Goal: Task Accomplishment & Management: Use online tool/utility

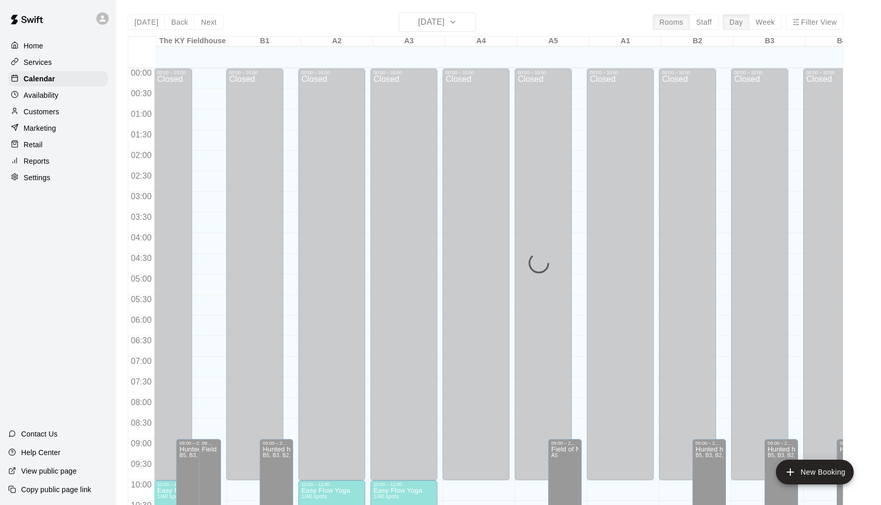
scroll to position [504, 0]
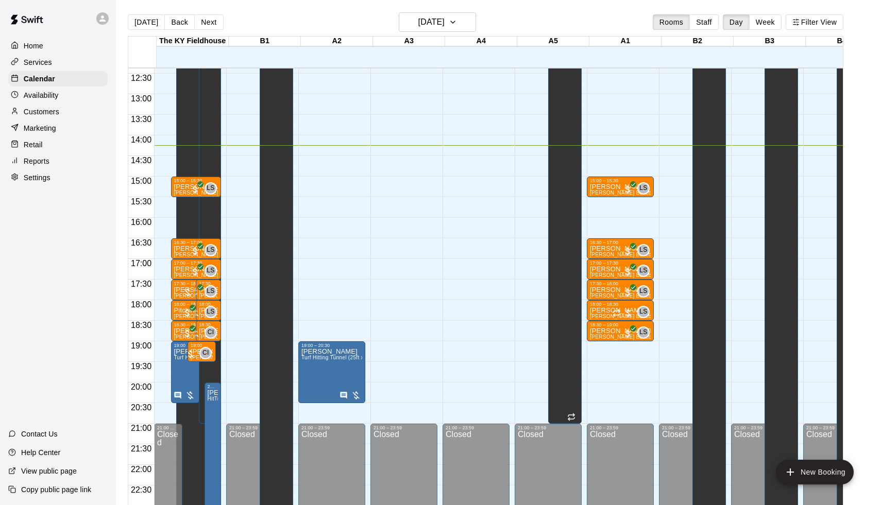
scroll to position [510, 0]
click at [45, 60] on p "Services" at bounding box center [38, 62] width 28 height 10
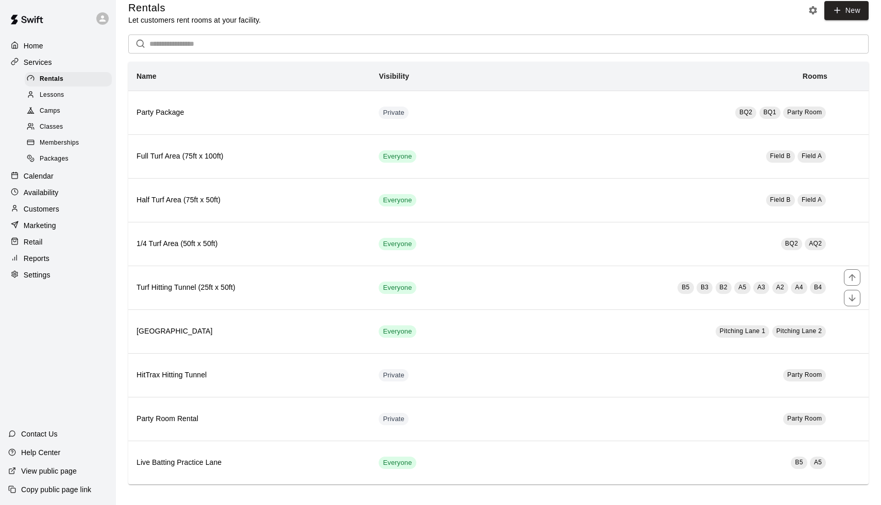
scroll to position [11, 0]
click at [53, 154] on span "Packages" at bounding box center [54, 159] width 29 height 10
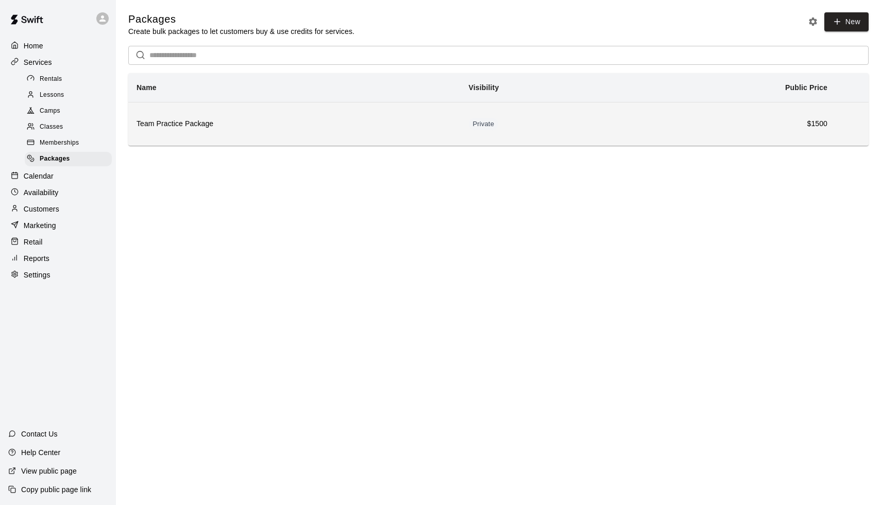
click at [346, 138] on th "Team Practice Package" at bounding box center [294, 124] width 332 height 44
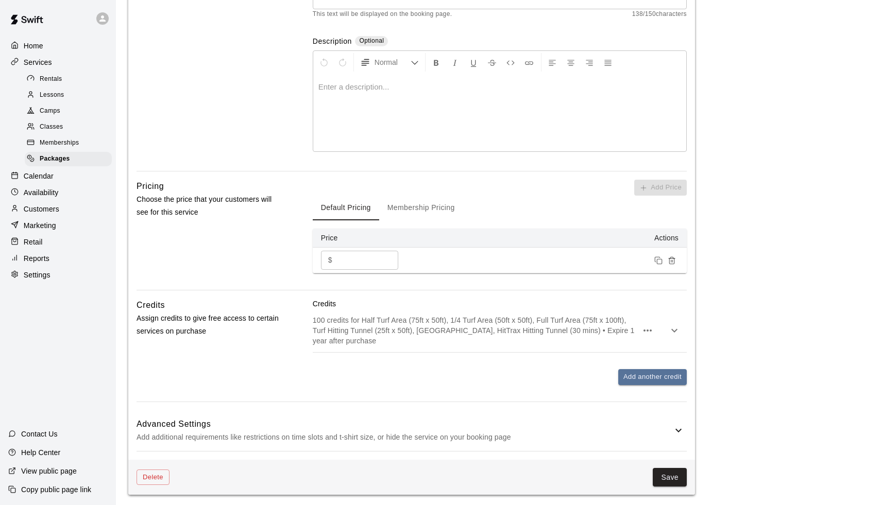
scroll to position [203, 0]
click at [30, 171] on p "Calendar" at bounding box center [39, 176] width 30 height 10
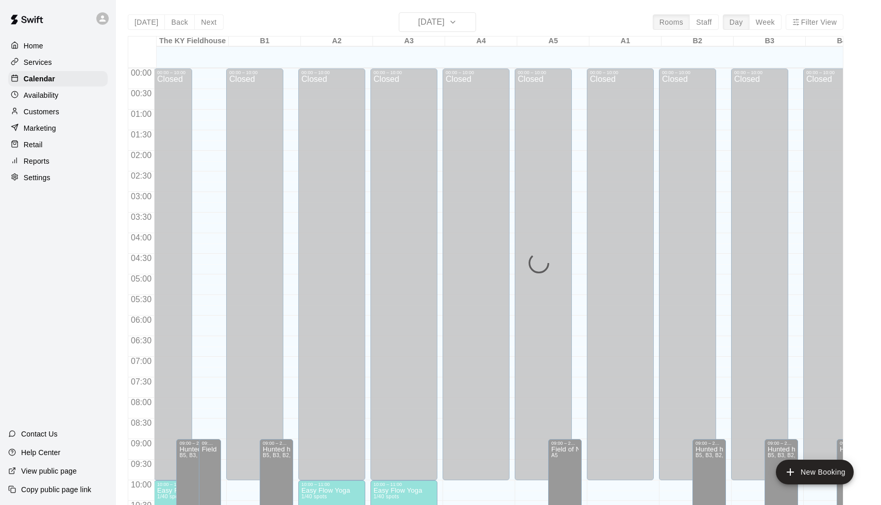
scroll to position [510, 0]
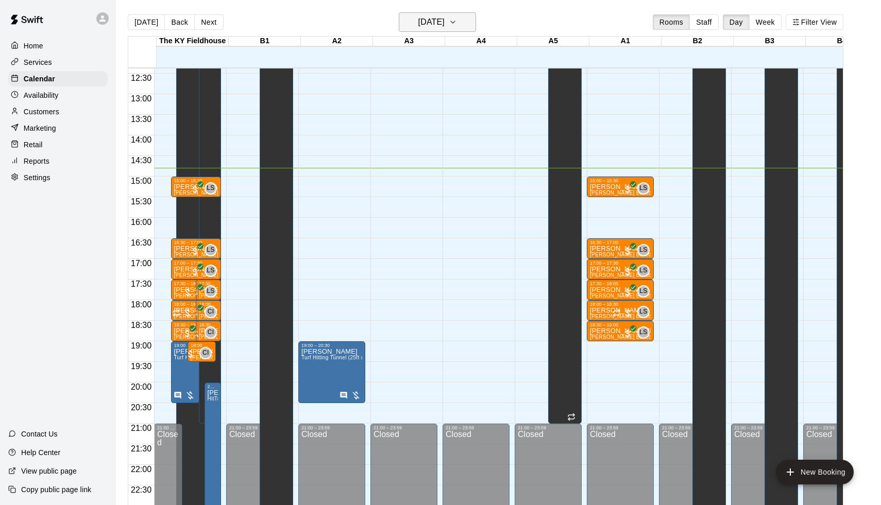
click at [431, 24] on h6 "[DATE]" at bounding box center [431, 22] width 26 height 14
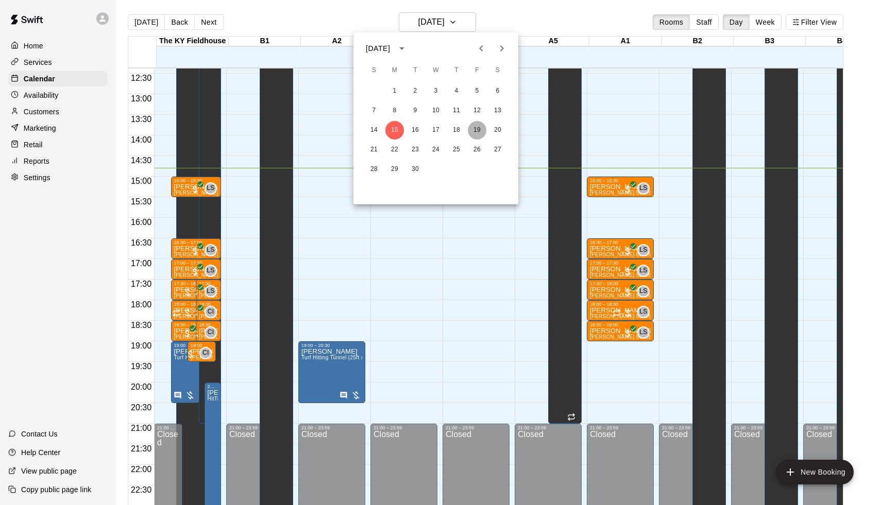
click at [478, 137] on button "19" at bounding box center [477, 130] width 19 height 19
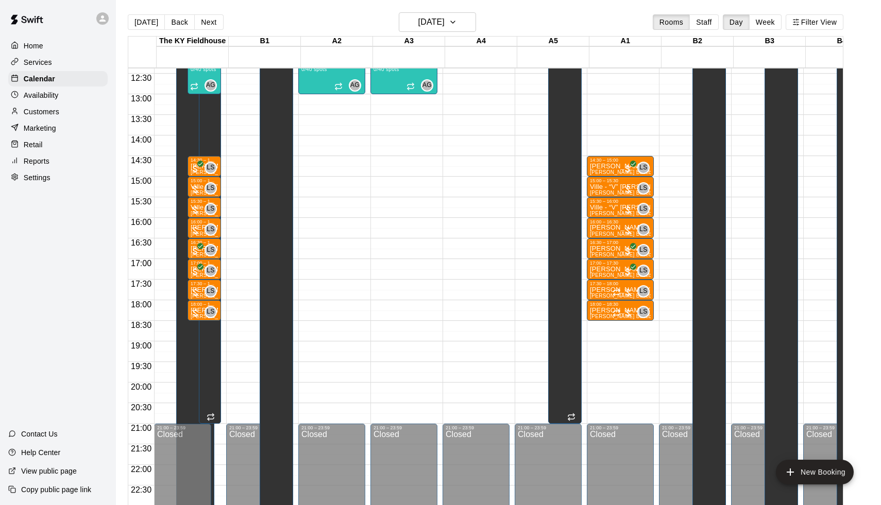
click at [34, 67] on div "Services" at bounding box center [57, 62] width 99 height 15
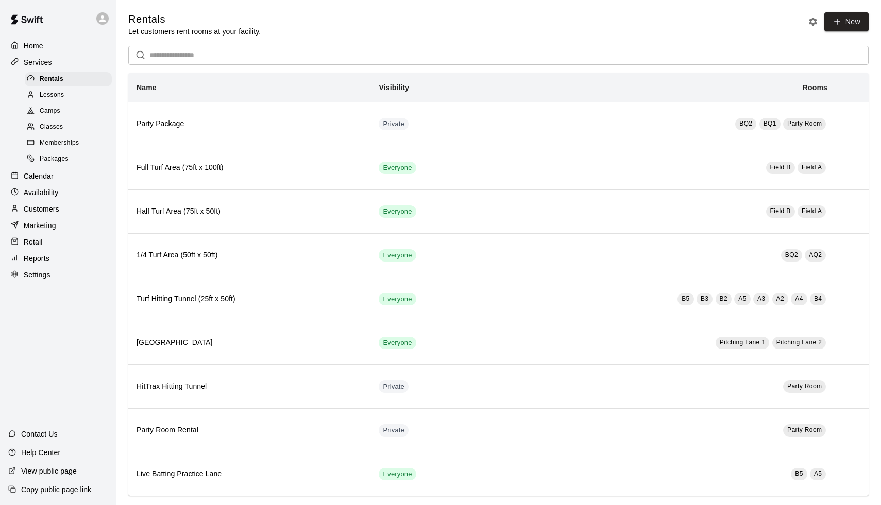
click at [40, 154] on span "Packages" at bounding box center [54, 159] width 29 height 10
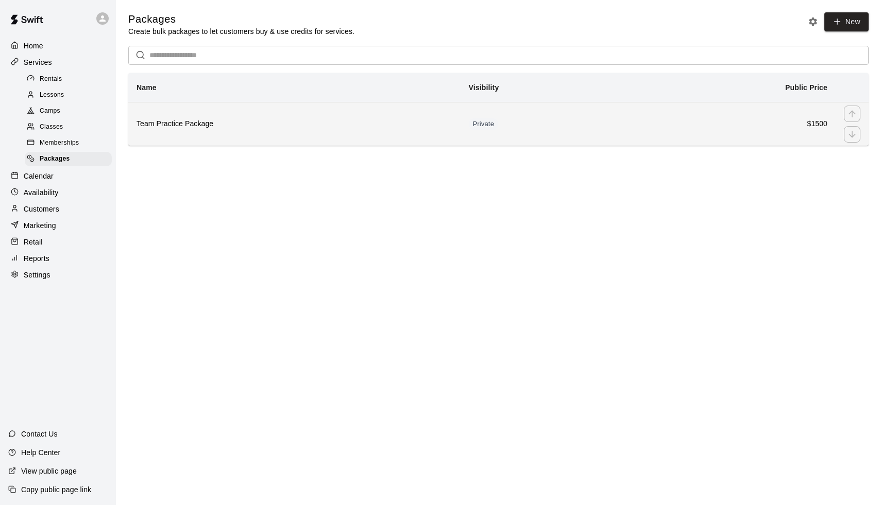
click at [272, 126] on h6 "Team Practice Package" at bounding box center [295, 123] width 316 height 11
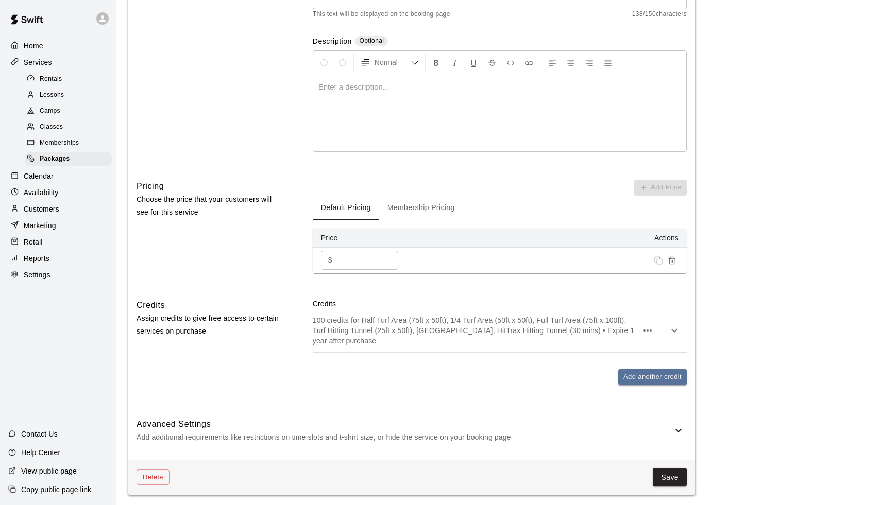
scroll to position [203, 0]
click at [667, 324] on button "button" at bounding box center [674, 331] width 21 height 21
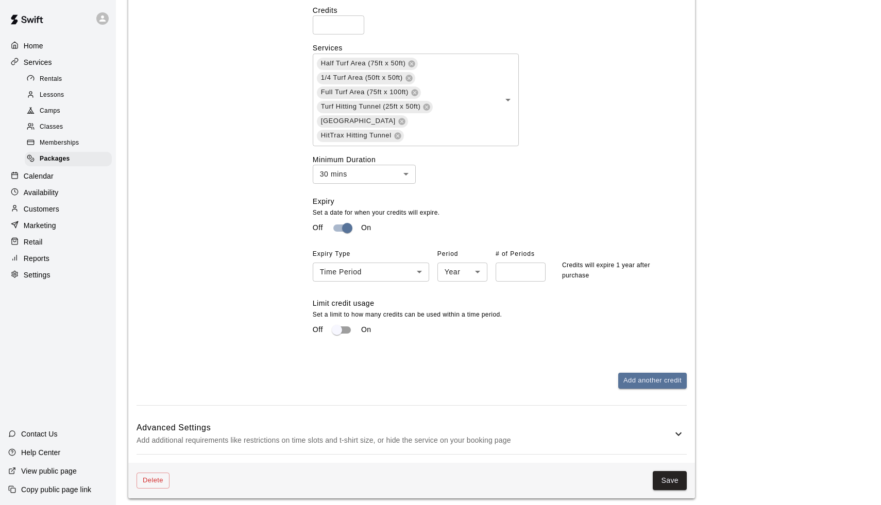
scroll to position [545, 0]
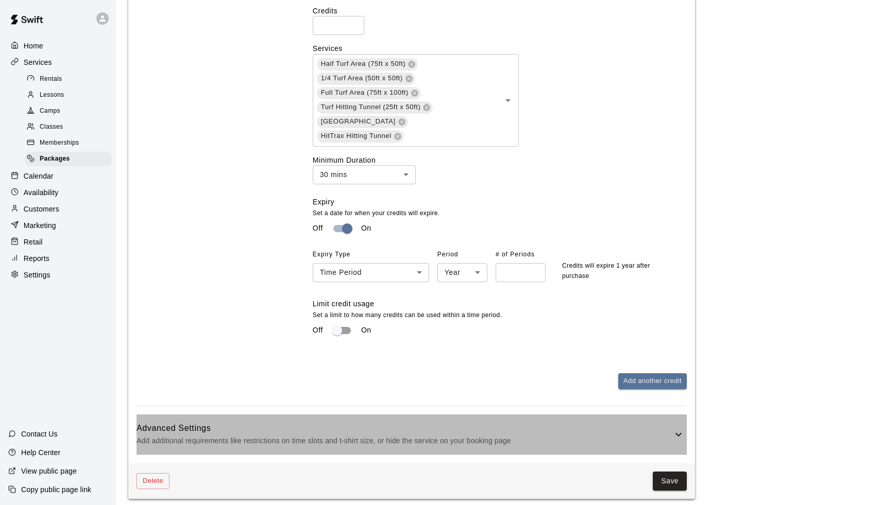
click at [676, 429] on icon at bounding box center [678, 435] width 12 height 12
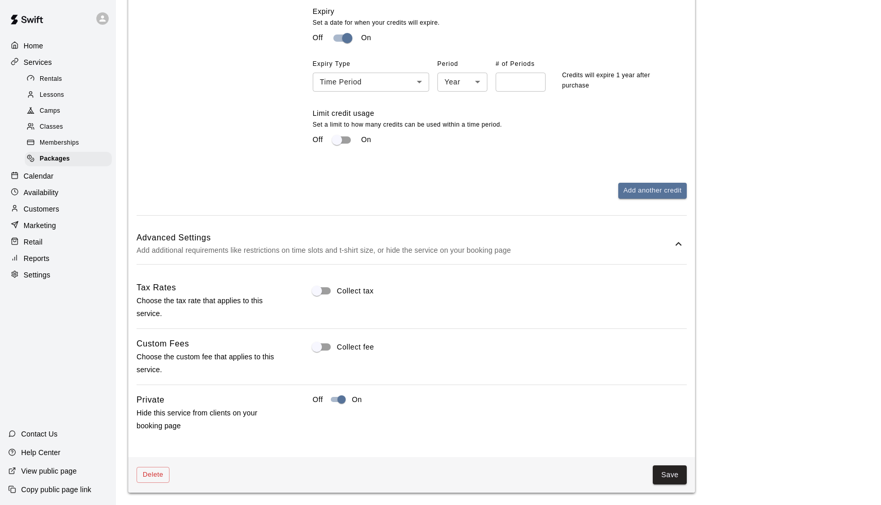
scroll to position [727, 0]
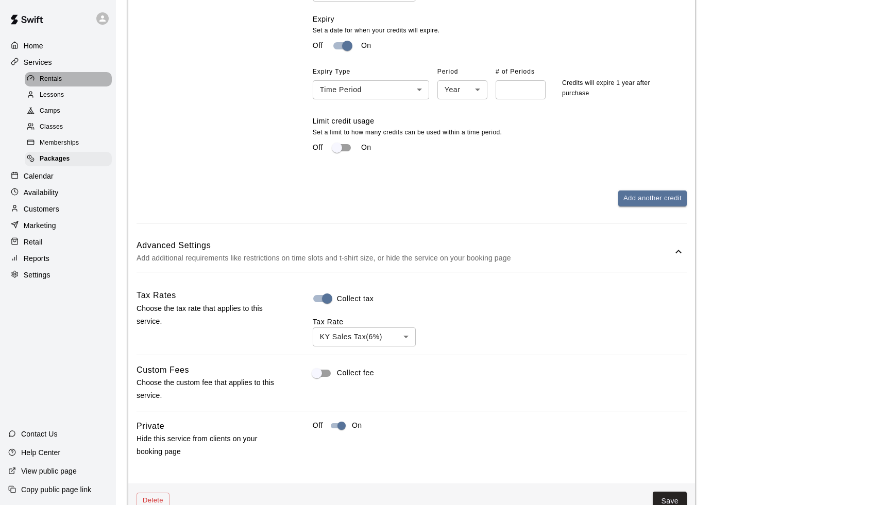
click at [52, 79] on span "Rentals" at bounding box center [51, 79] width 23 height 10
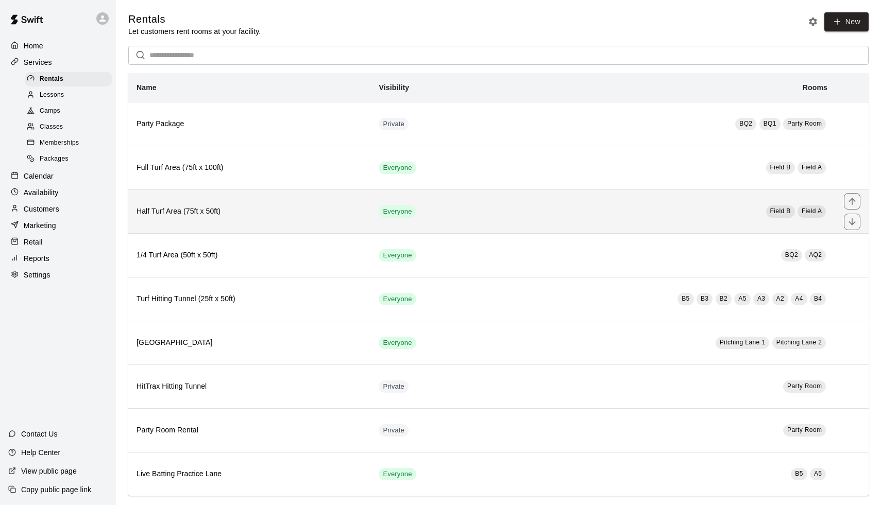
click at [325, 208] on h6 "Half Turf Area (75ft x 50ft)" at bounding box center [250, 211] width 226 height 11
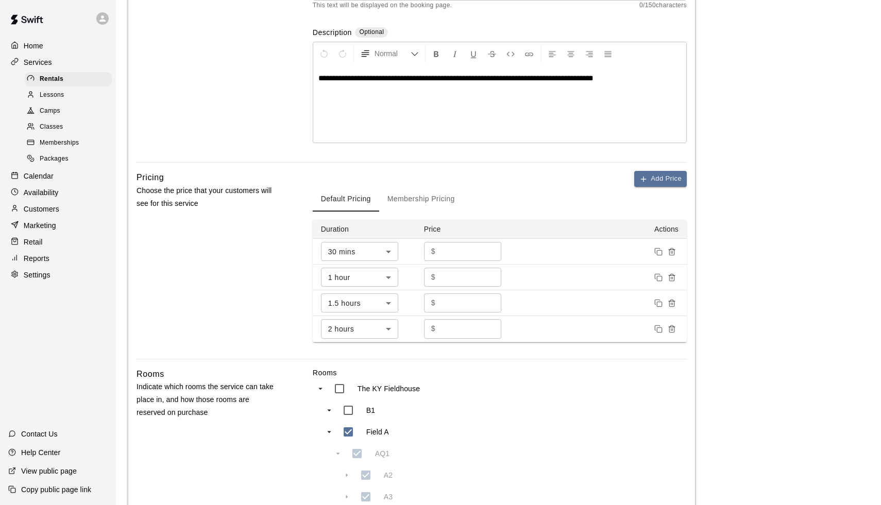
scroll to position [182, 0]
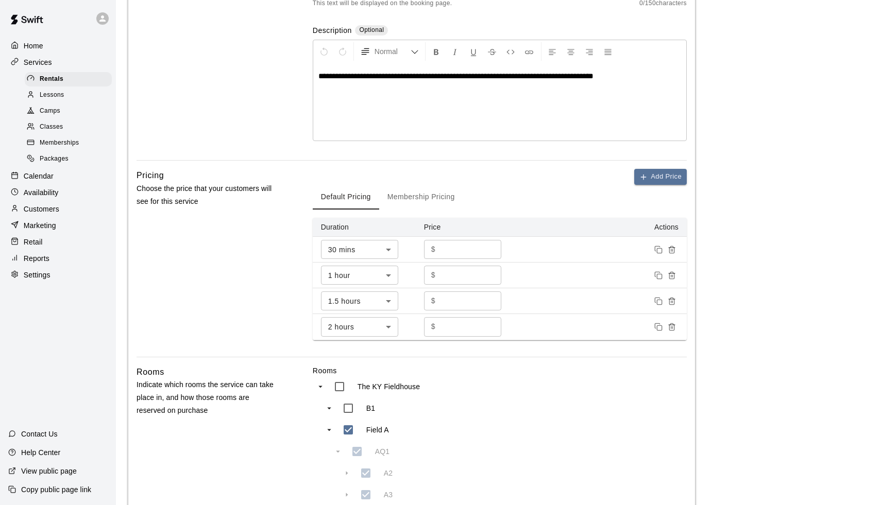
click at [417, 197] on button "Membership Pricing" at bounding box center [421, 197] width 84 height 25
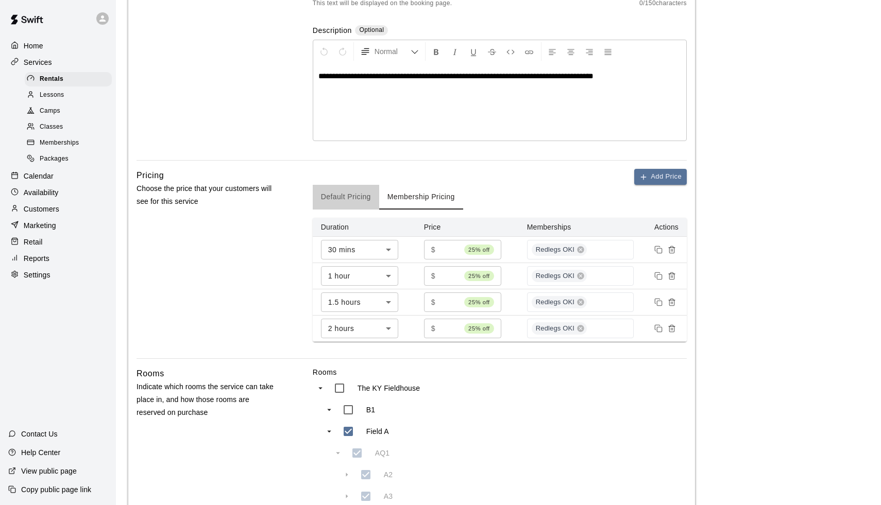
click at [367, 194] on button "Default Pricing" at bounding box center [346, 197] width 66 height 25
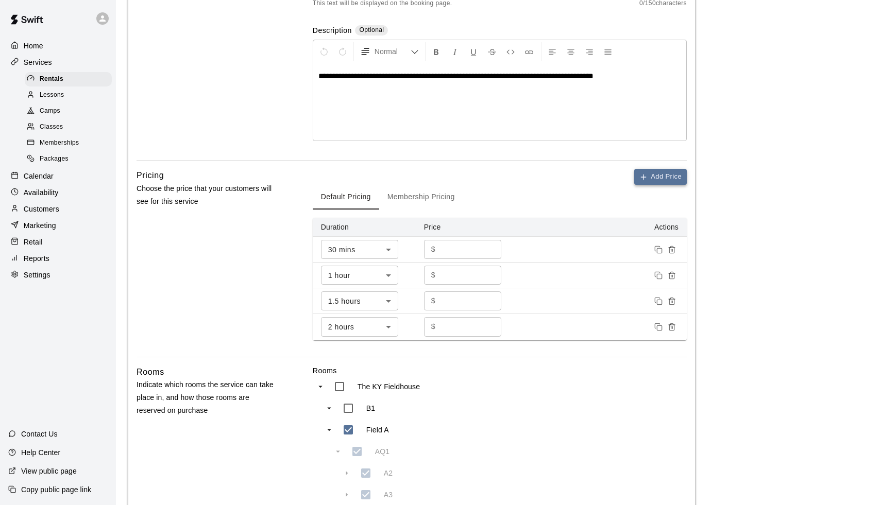
click at [665, 180] on button "Add Price" at bounding box center [660, 177] width 53 height 16
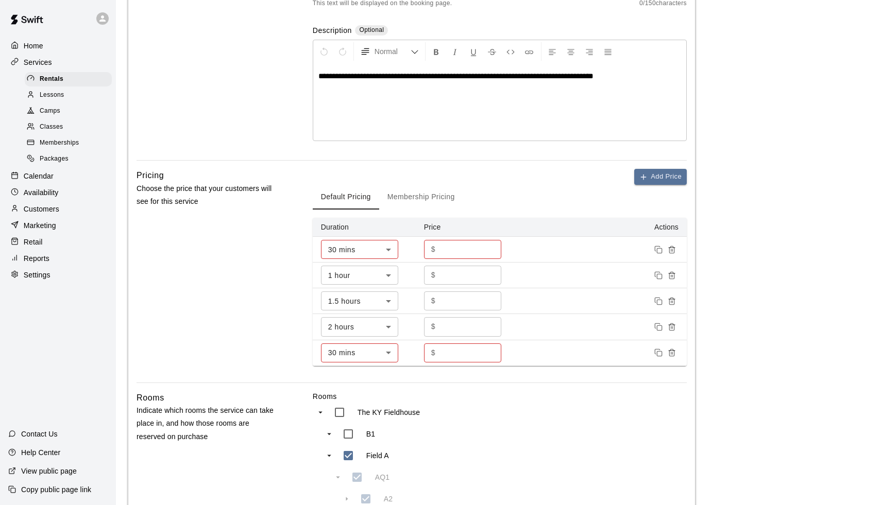
click at [450, 354] on input "*" at bounding box center [470, 353] width 62 height 19
click at [353, 351] on body "**********" at bounding box center [440, 444] width 881 height 1253
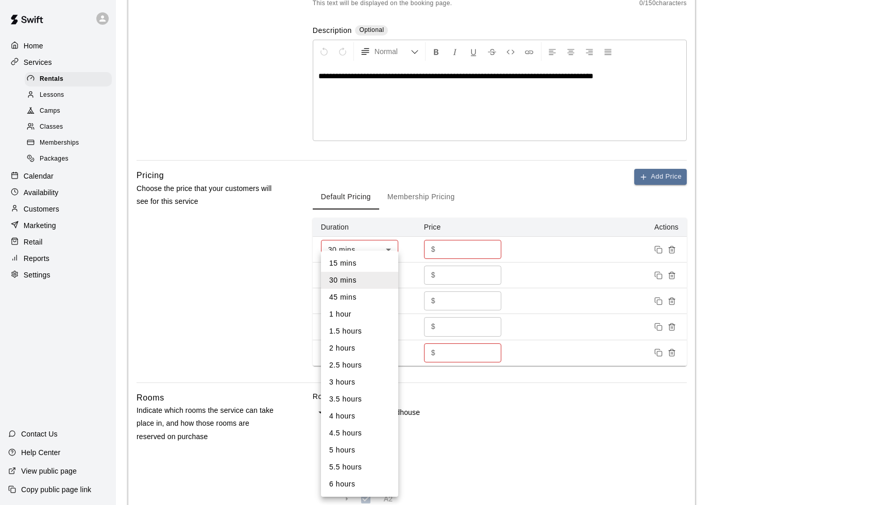
click at [352, 278] on li "30 mins" at bounding box center [359, 280] width 77 height 17
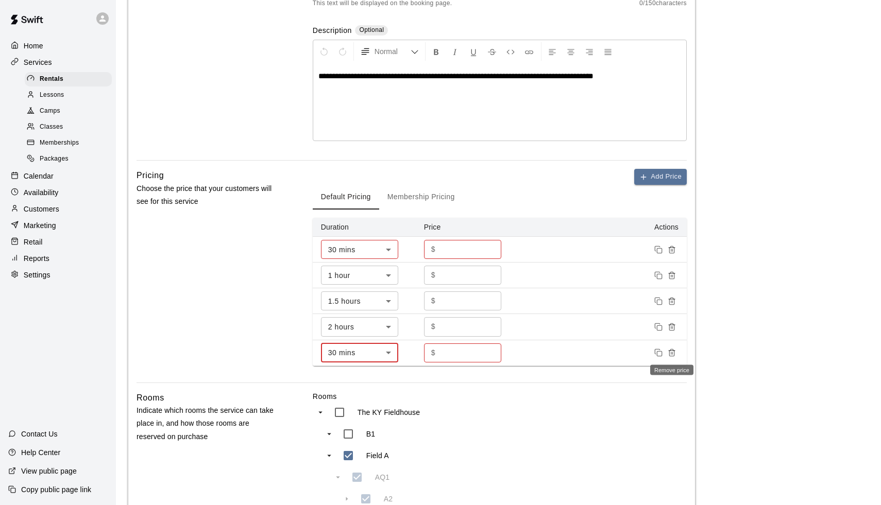
click at [672, 355] on icon "Remove price" at bounding box center [671, 354] width 5 height 6
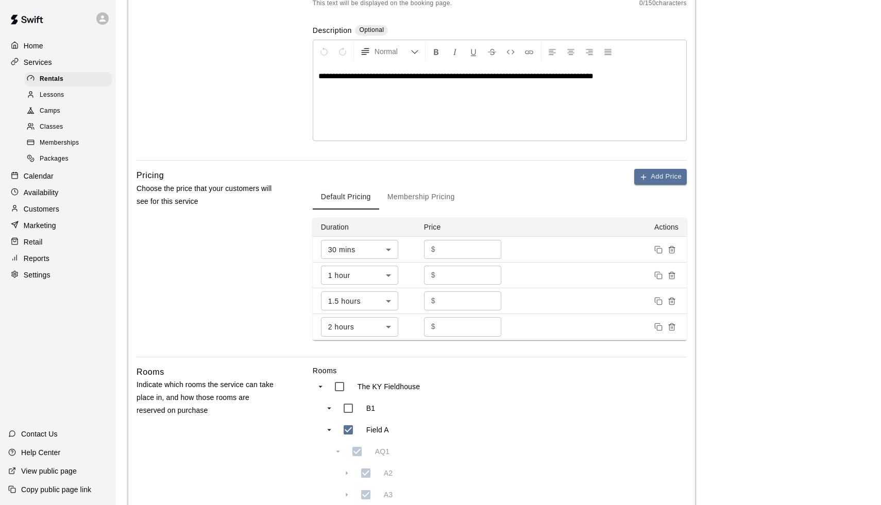
click at [424, 199] on button "Membership Pricing" at bounding box center [421, 197] width 84 height 25
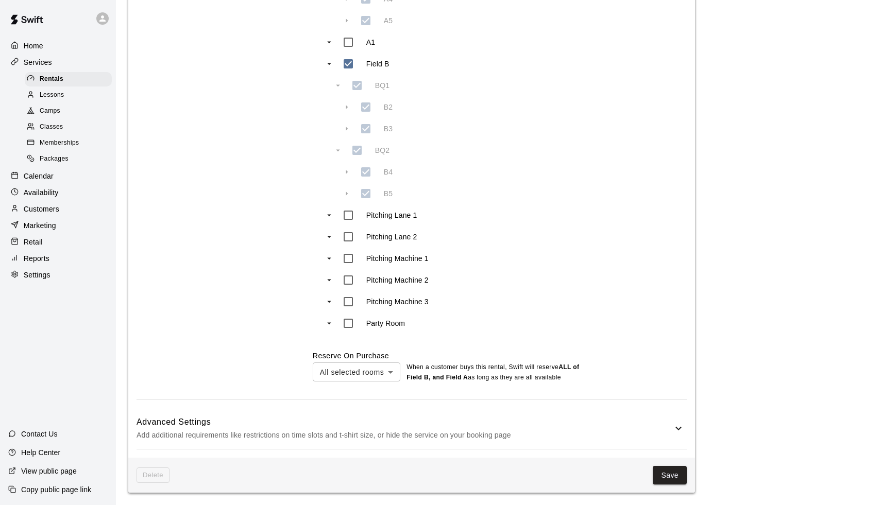
scroll to position [720, 0]
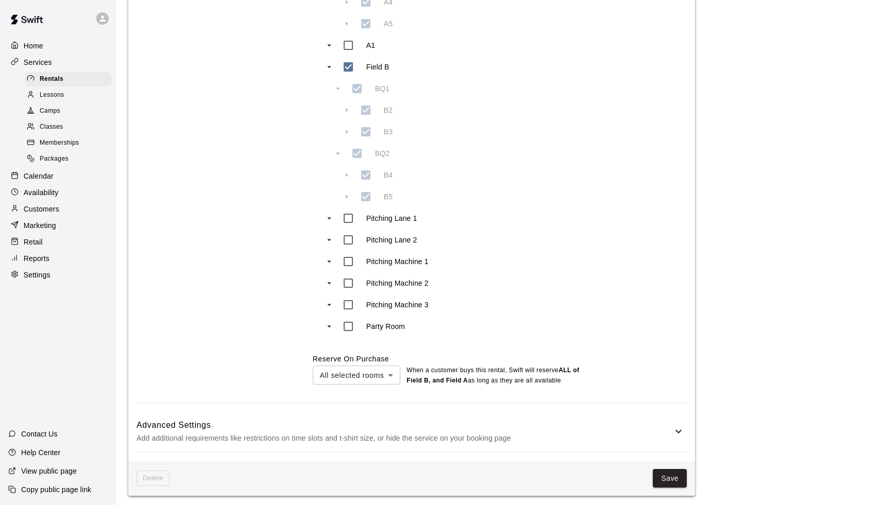
click at [680, 435] on div "Advanced Settings Add additional requirements like restrictions on time slots a…" at bounding box center [412, 432] width 550 height 41
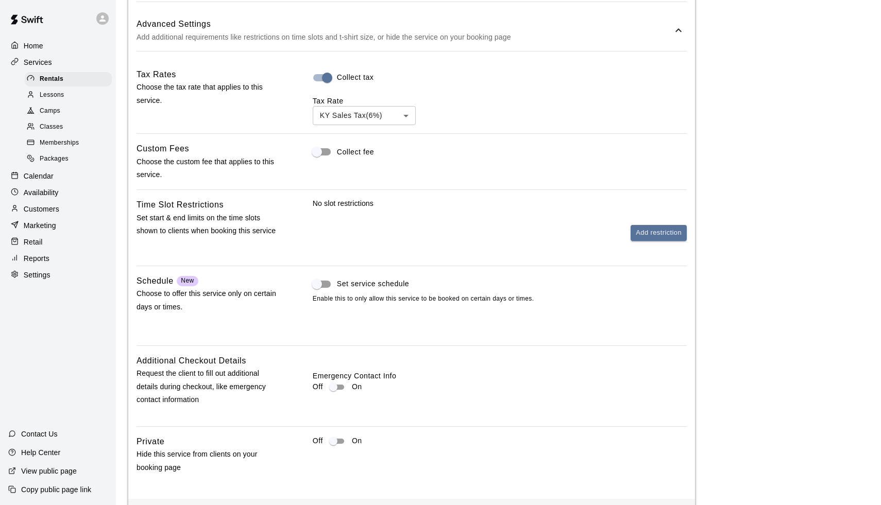
scroll to position [1122, 0]
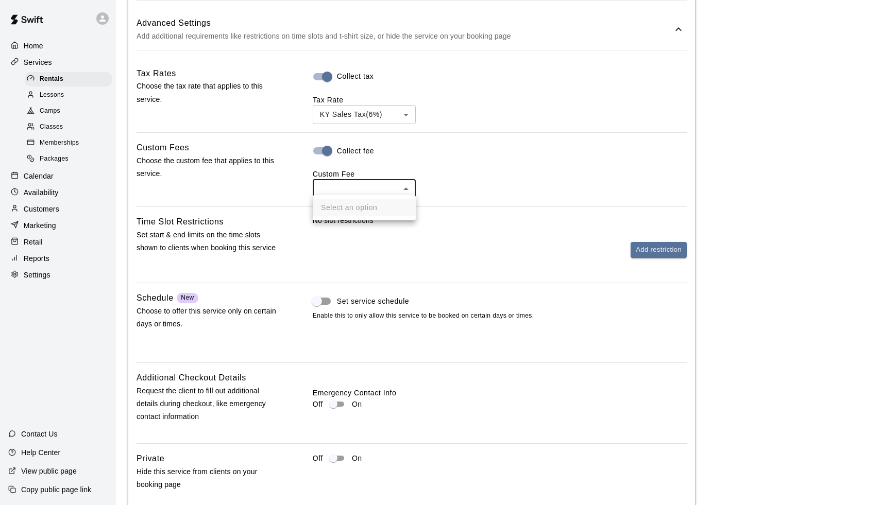
click at [344, 182] on div at bounding box center [440, 252] width 881 height 505
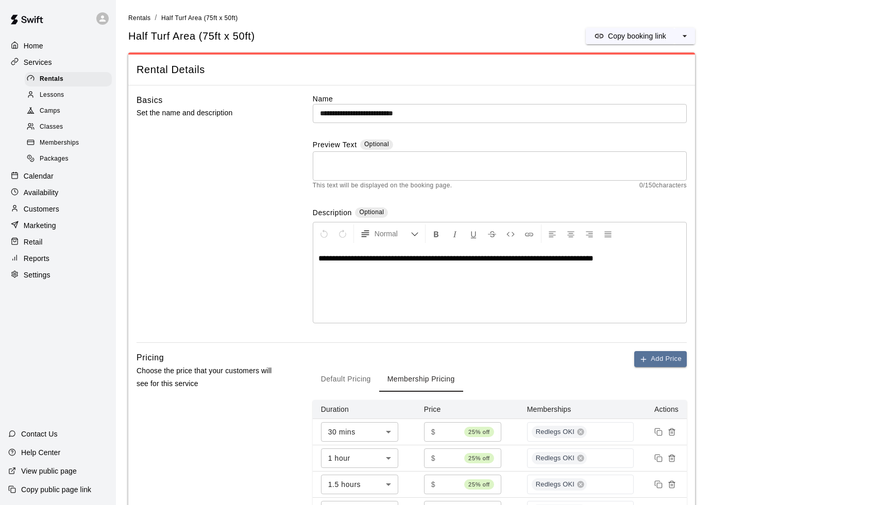
scroll to position [0, 0]
click at [37, 164] on div "Home Services Rentals Lessons Camps Classes Memberships Packages Calendar Avail…" at bounding box center [58, 160] width 116 height 247
click at [35, 168] on div "Calendar" at bounding box center [57, 175] width 99 height 15
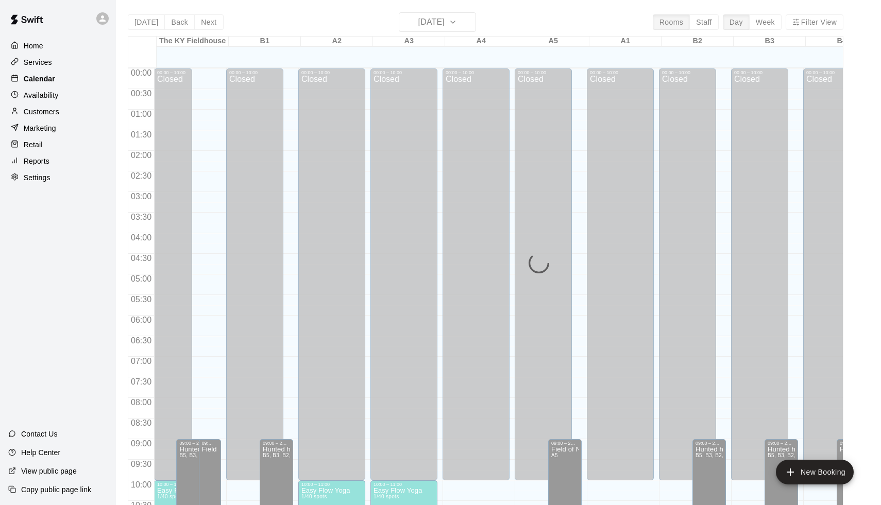
scroll to position [510, 0]
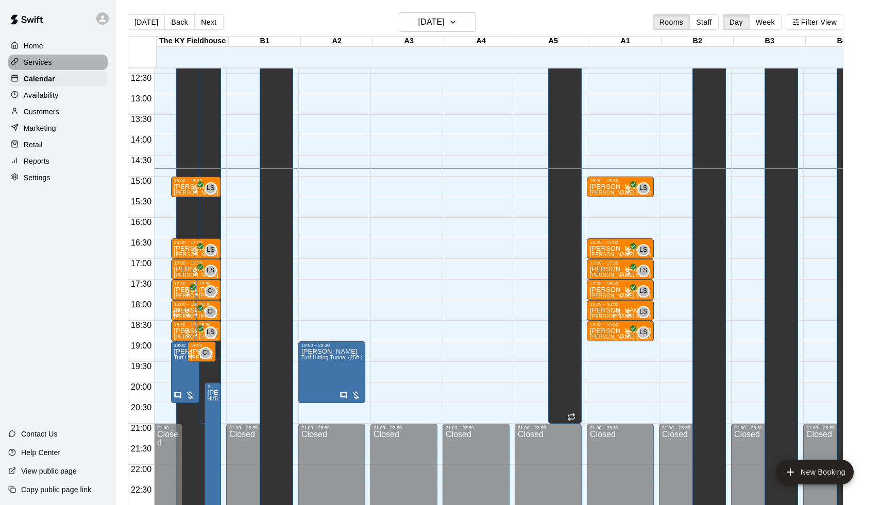
click at [50, 56] on div "Services" at bounding box center [57, 62] width 99 height 15
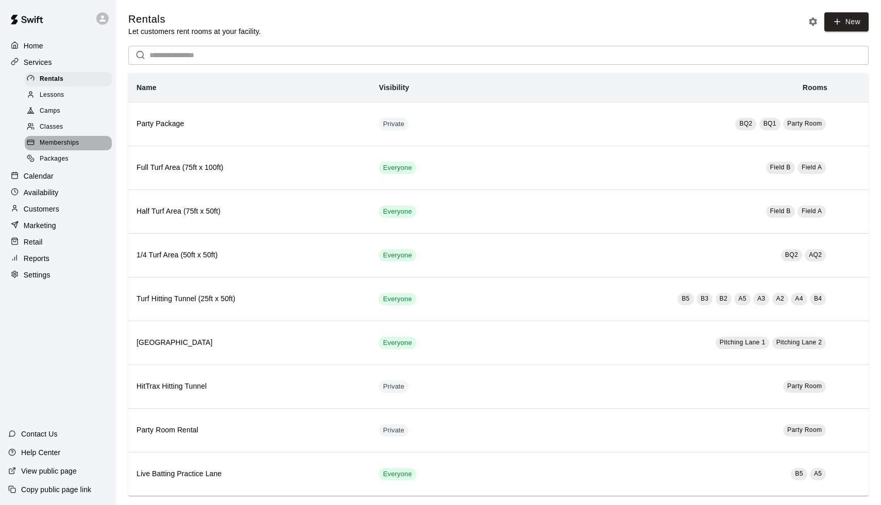
click at [49, 139] on span "Memberships" at bounding box center [59, 143] width 39 height 10
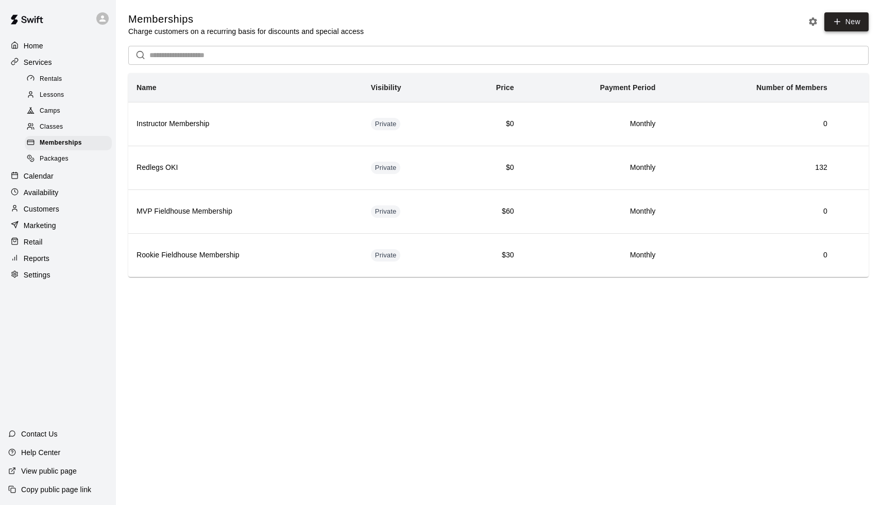
click at [833, 25] on icon at bounding box center [836, 21] width 9 height 9
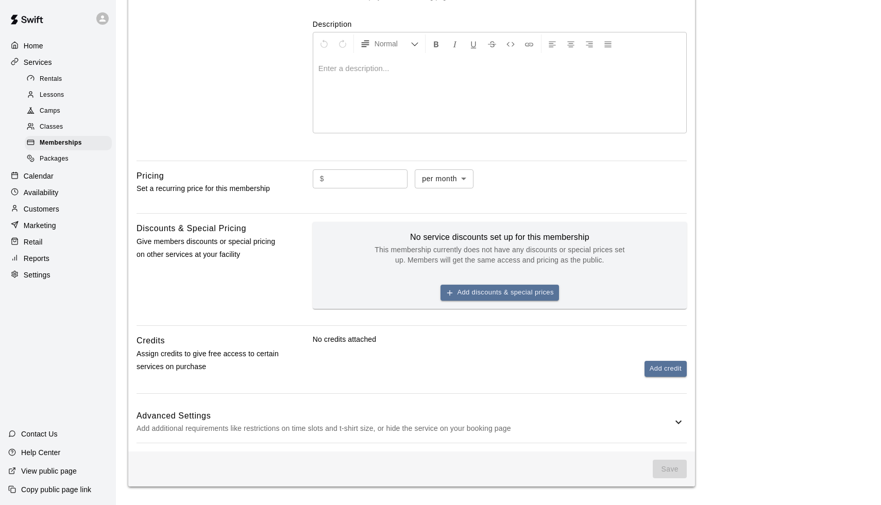
scroll to position [185, 0]
type input "**********"
click at [392, 181] on input "text" at bounding box center [367, 179] width 79 height 19
click at [439, 175] on body "**********" at bounding box center [440, 161] width 881 height 693
click at [445, 241] on li "per year" at bounding box center [449, 234] width 59 height 17
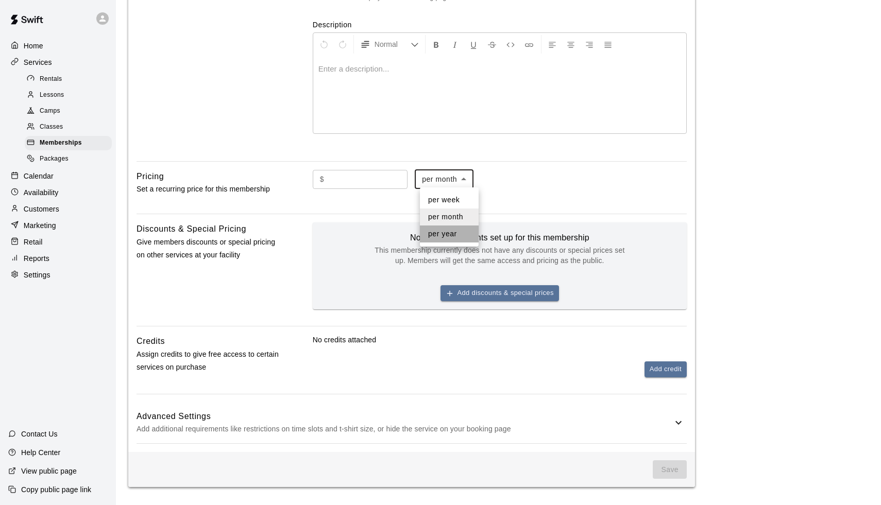
type input "******"
click at [357, 183] on input "text" at bounding box center [367, 179] width 79 height 19
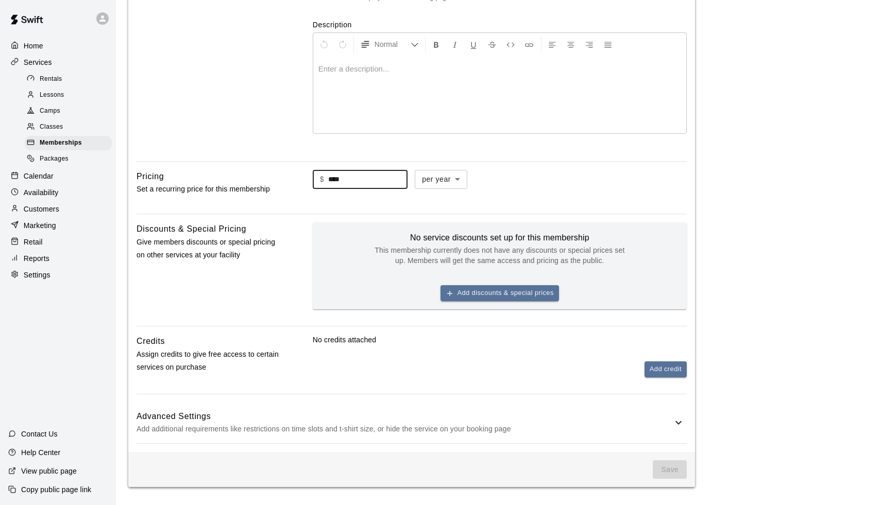
type input "****"
click at [270, 328] on div "**********" at bounding box center [411, 174] width 567 height 555
click at [662, 368] on button "Add credit" at bounding box center [665, 370] width 42 height 16
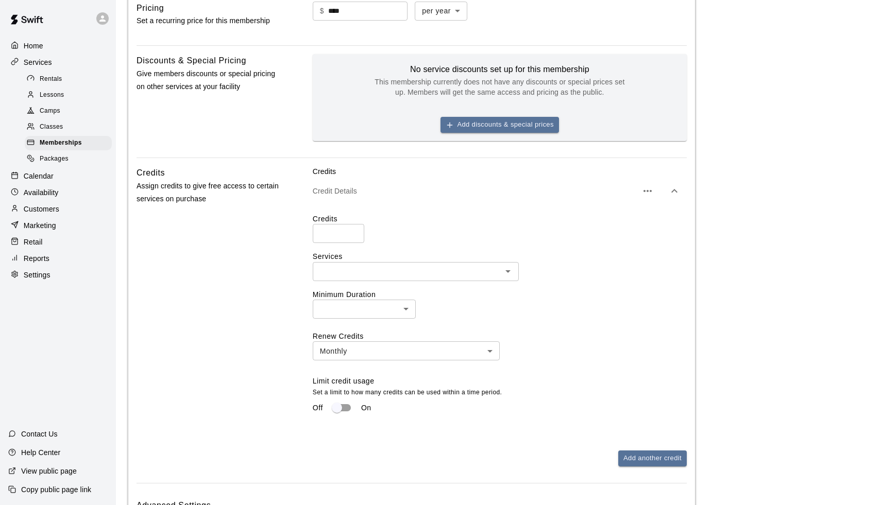
scroll to position [356, 0]
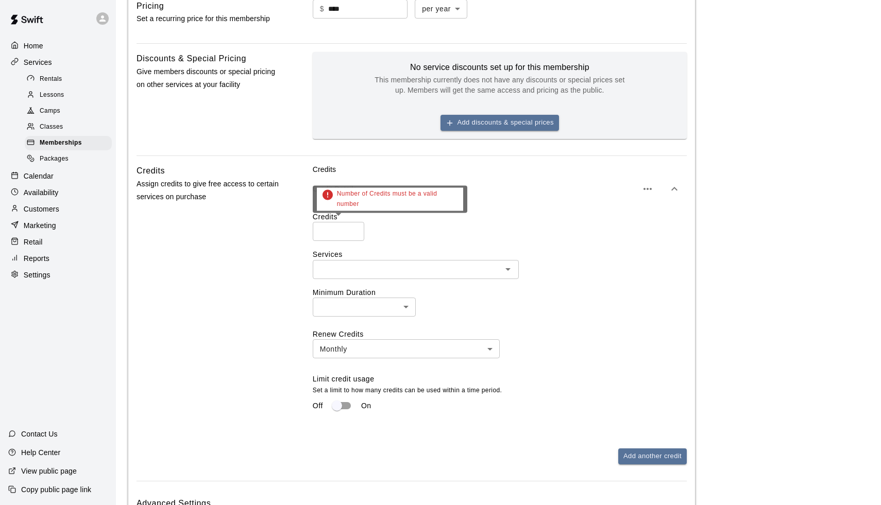
click at [341, 229] on input "number" at bounding box center [339, 231] width 52 height 19
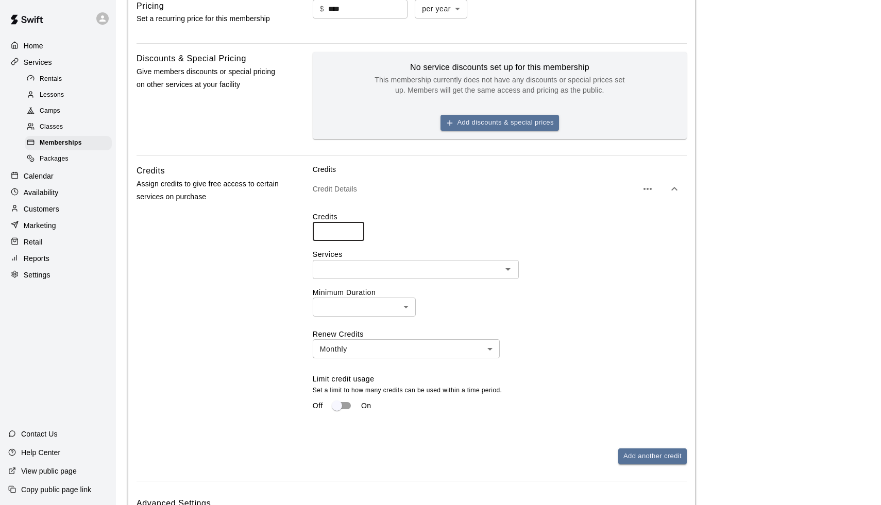
type input "***"
click at [357, 267] on input "text" at bounding box center [407, 269] width 183 height 13
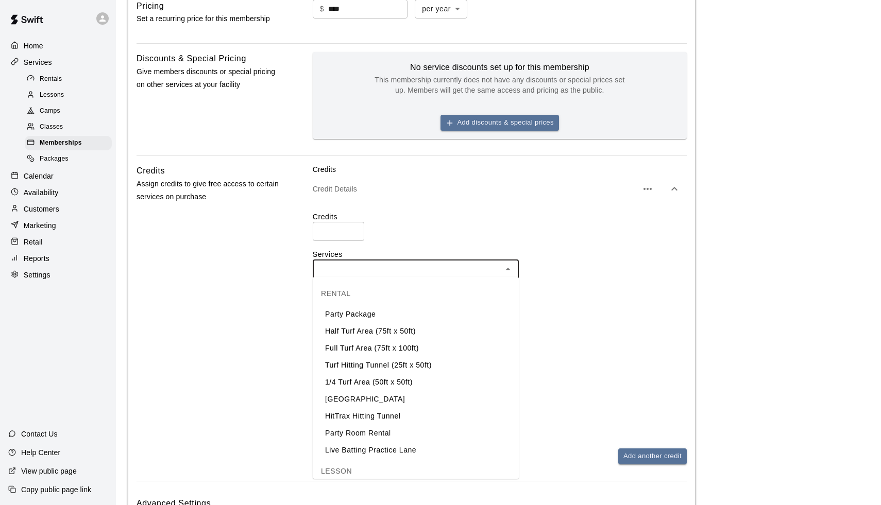
click at [358, 332] on li "Half Turf Area (75ft x 50ft)" at bounding box center [416, 331] width 206 height 17
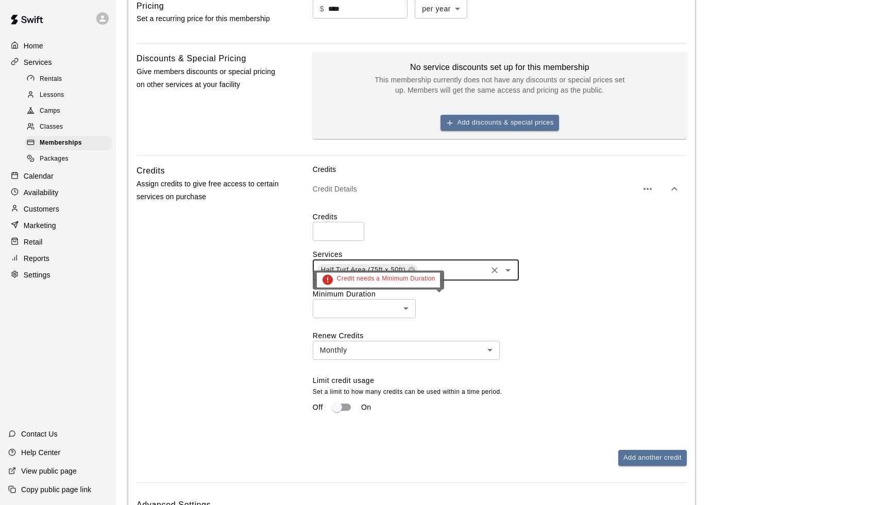
click at [378, 310] on body "**********" at bounding box center [440, 120] width 881 height 952
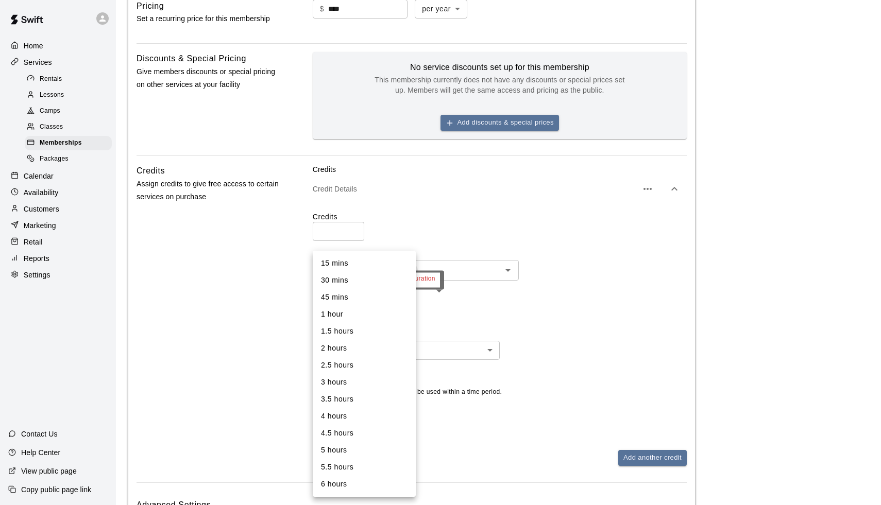
click at [365, 282] on li "30 mins" at bounding box center [364, 280] width 103 height 17
type input "**"
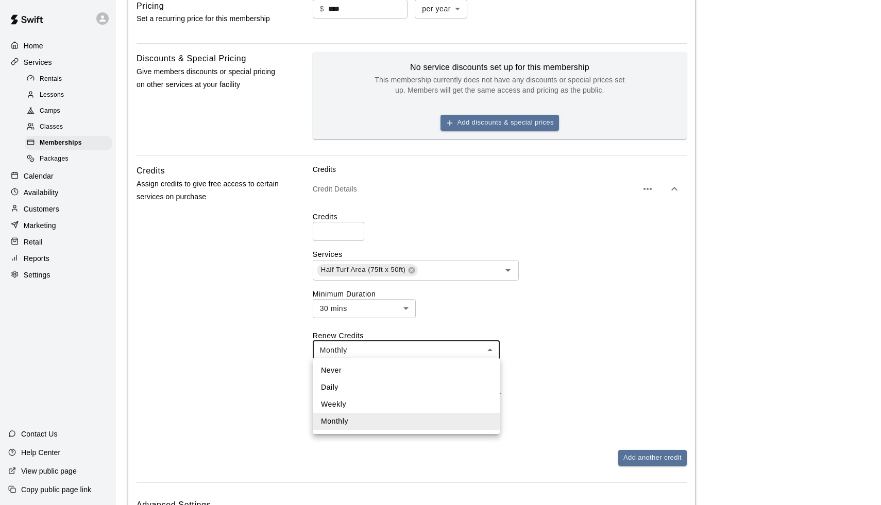
click at [377, 352] on body "**********" at bounding box center [440, 120] width 881 height 952
click at [548, 355] on div at bounding box center [440, 252] width 881 height 505
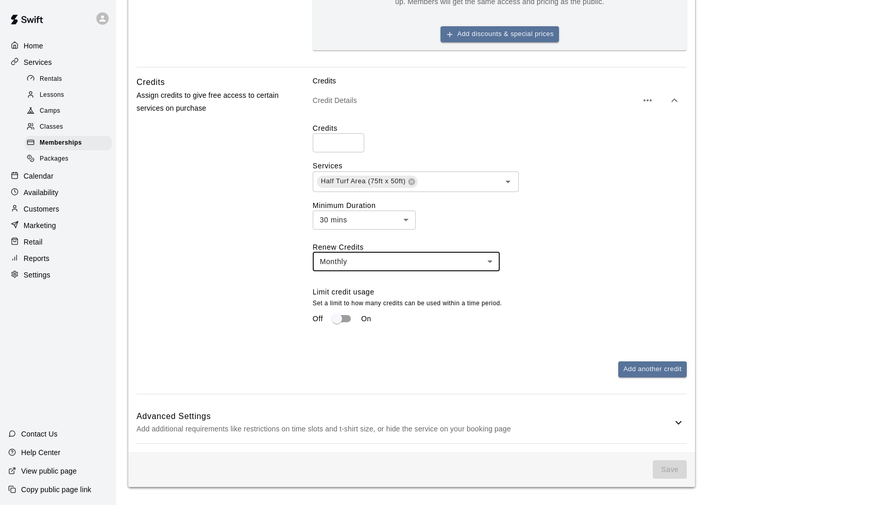
scroll to position [444, 0]
click at [23, 58] on div at bounding box center [17, 63] width 13 height 10
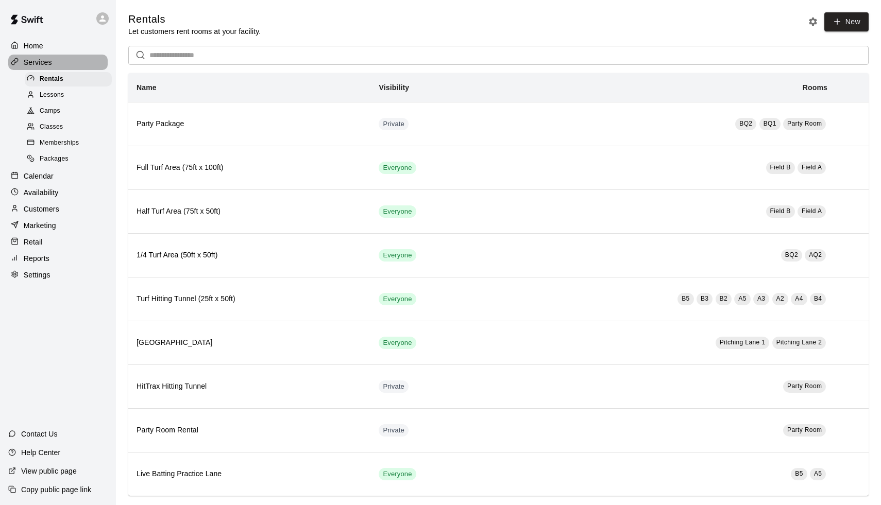
click at [23, 58] on div at bounding box center [17, 63] width 13 height 10
click at [20, 61] on div at bounding box center [17, 63] width 13 height 10
click at [35, 171] on p "Calendar" at bounding box center [39, 176] width 30 height 10
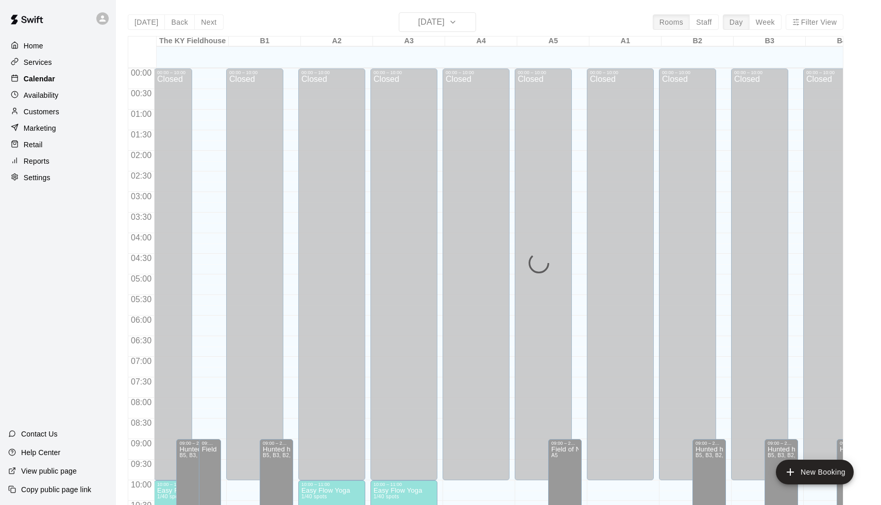
scroll to position [510, 0]
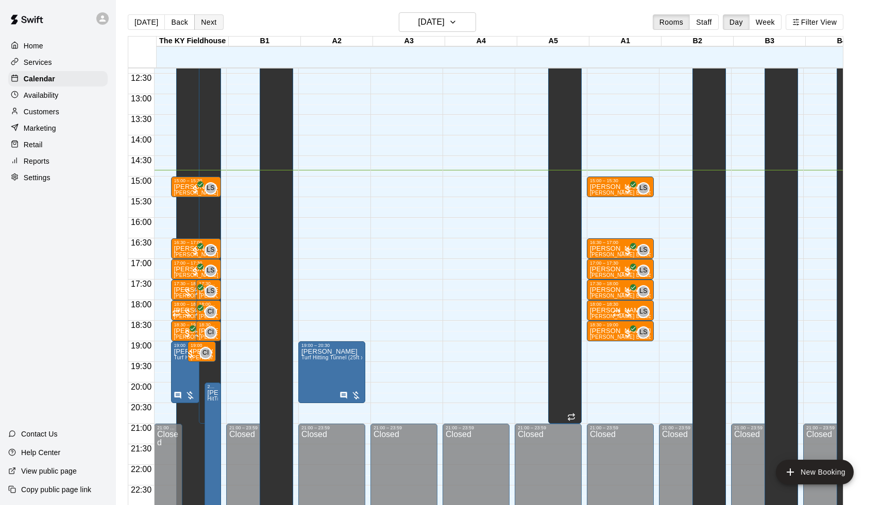
click at [203, 24] on button "Next" at bounding box center [208, 21] width 29 height 15
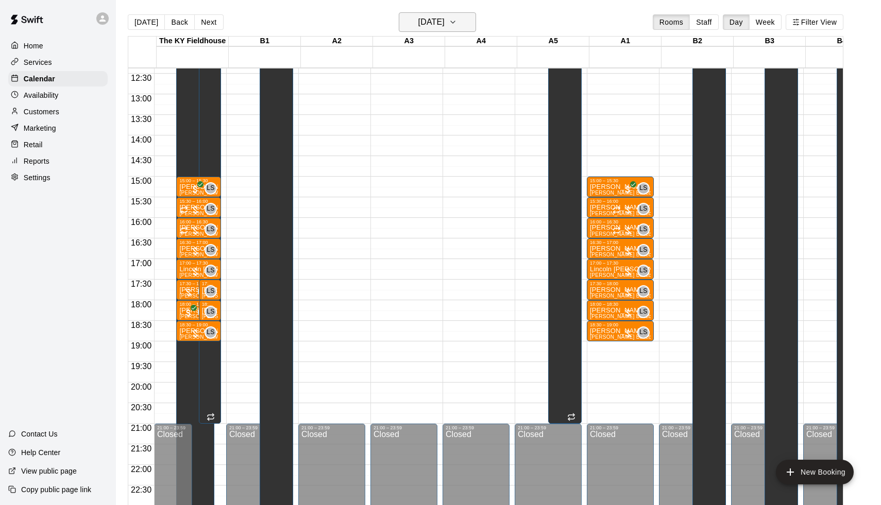
click at [418, 21] on h6 "[DATE]" at bounding box center [431, 22] width 26 height 14
click at [500, 49] on icon "Next month" at bounding box center [502, 48] width 12 height 12
click at [394, 146] on button "17" at bounding box center [394, 150] width 19 height 19
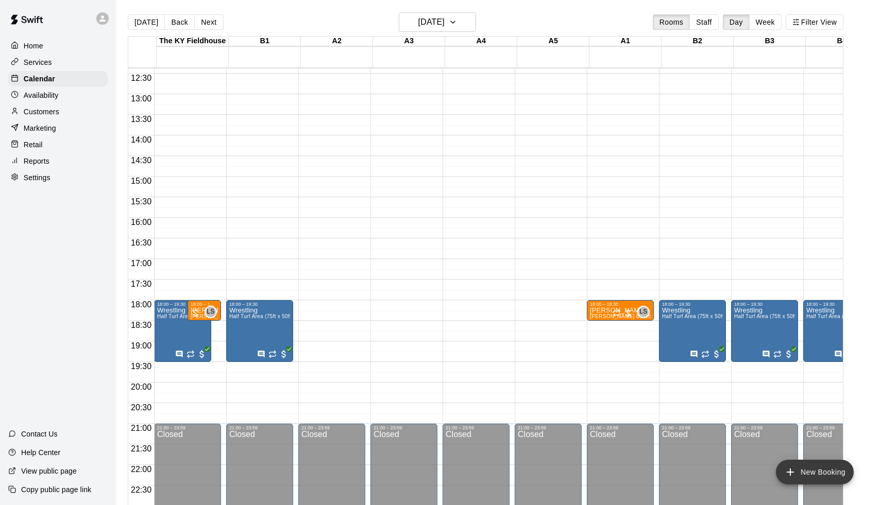
click at [816, 465] on button "New Booking" at bounding box center [815, 472] width 78 height 25
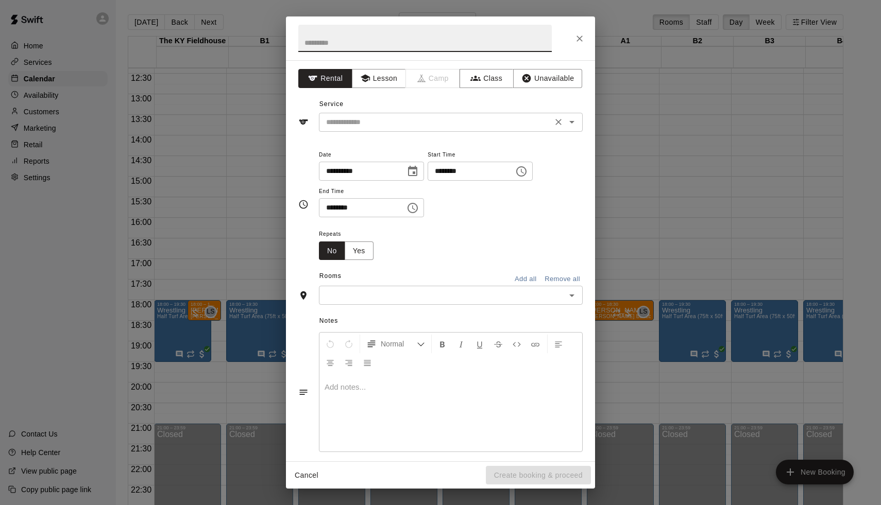
click at [362, 127] on input "text" at bounding box center [435, 122] width 227 height 13
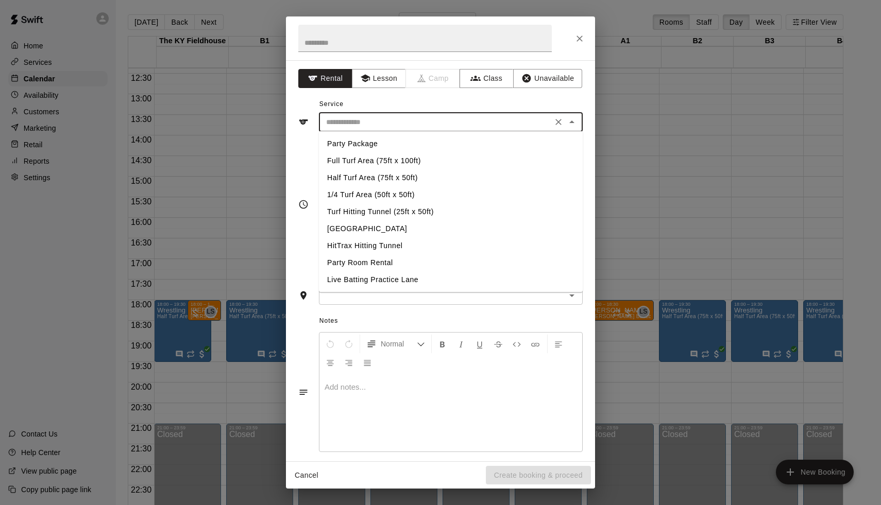
click at [354, 179] on li "Half Turf Area (75ft x 50ft)" at bounding box center [451, 177] width 264 height 17
type input "**********"
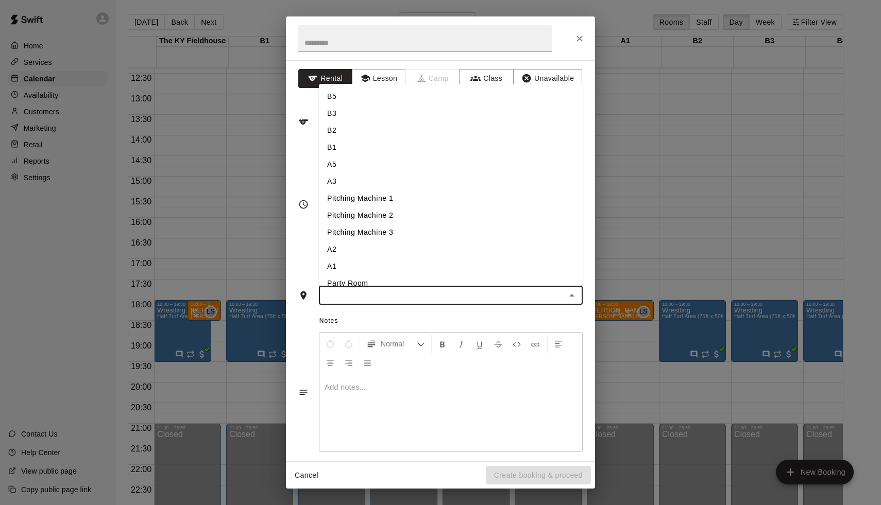
click at [354, 293] on input "text" at bounding box center [442, 295] width 241 height 13
click at [348, 244] on li "A2" at bounding box center [451, 249] width 264 height 17
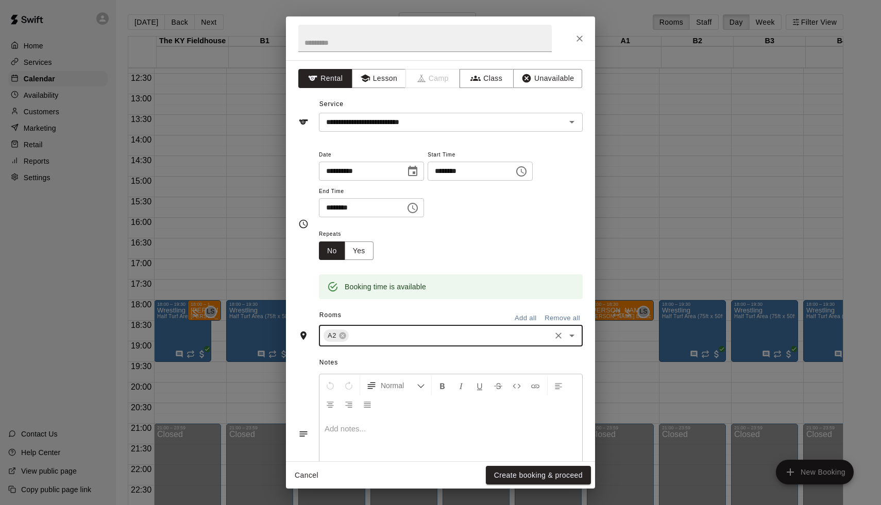
type input "*"
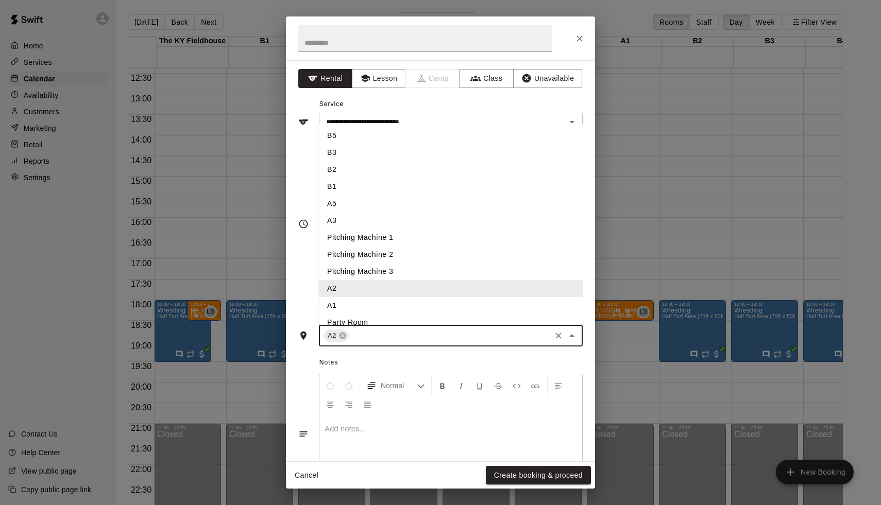
type input "*"
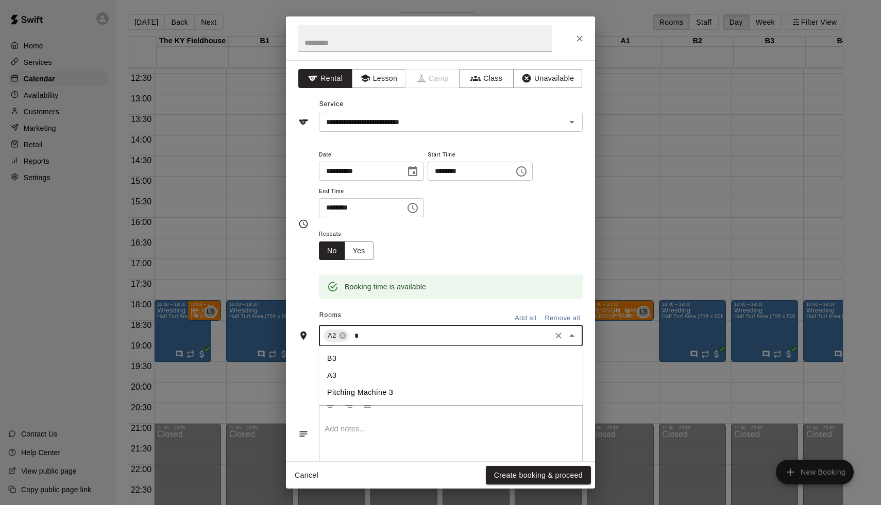
click at [334, 370] on li "A3" at bounding box center [451, 375] width 264 height 17
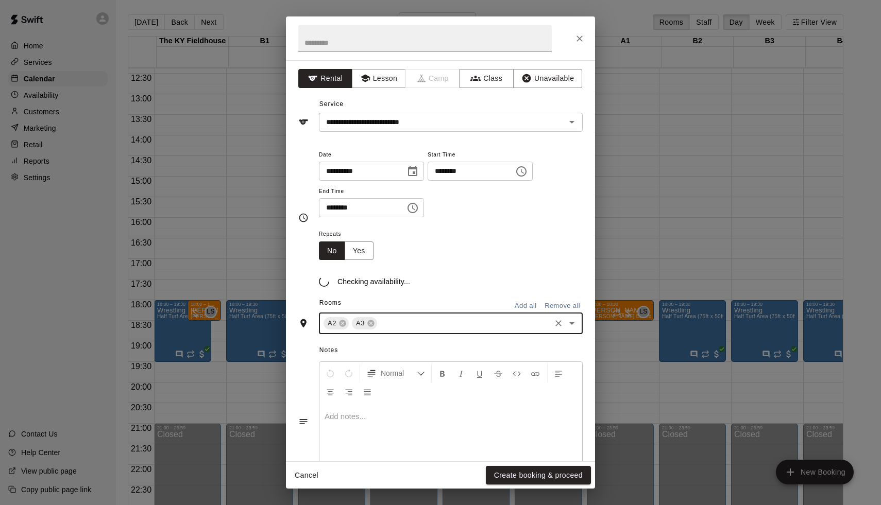
type input "*"
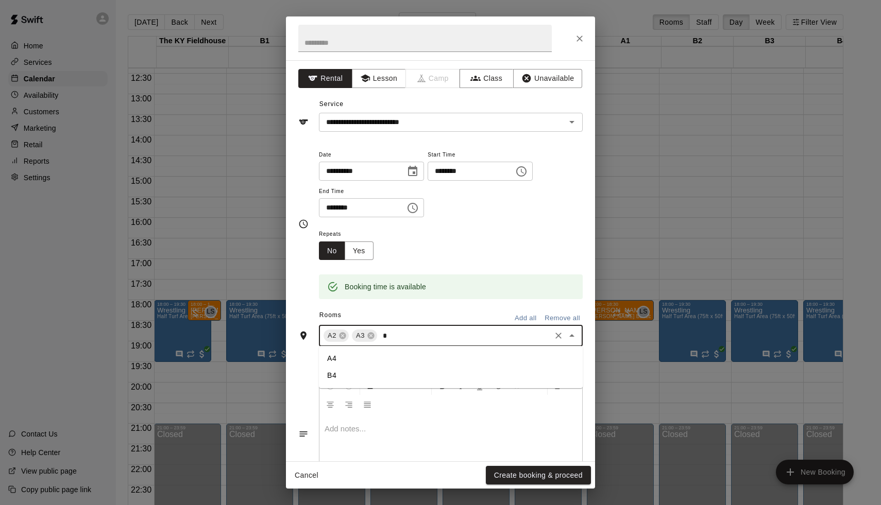
click at [332, 360] on li "A4" at bounding box center [451, 358] width 264 height 17
type input "*"
click at [338, 380] on li "A5" at bounding box center [451, 375] width 264 height 17
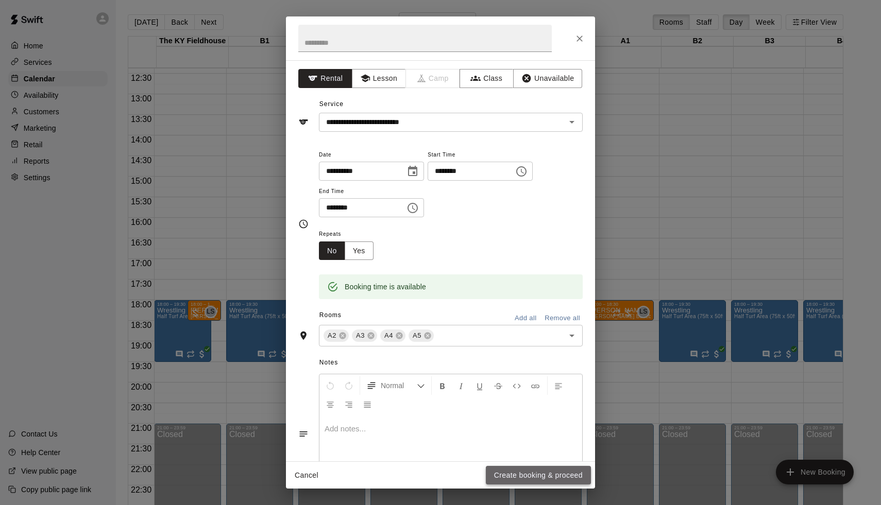
click at [532, 475] on button "Create booking & proceed" at bounding box center [538, 475] width 105 height 19
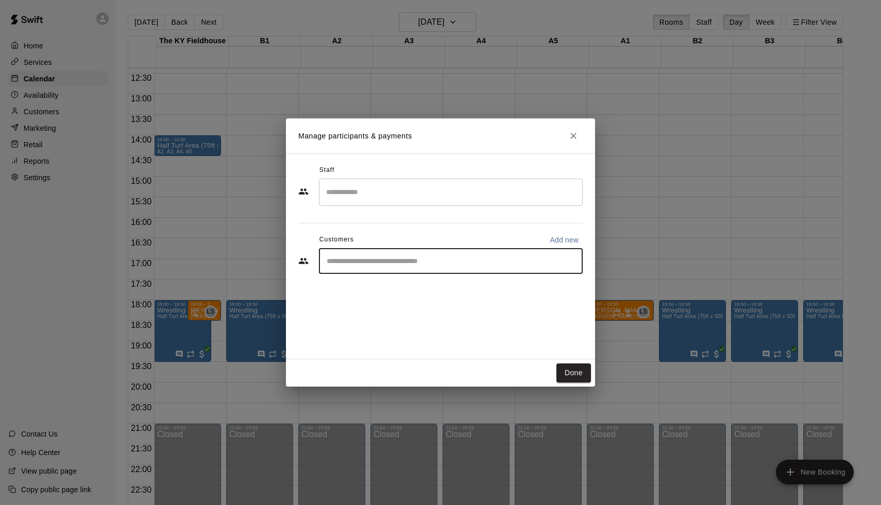
click at [403, 258] on input "Start typing to search customers..." at bounding box center [451, 261] width 254 height 10
type input "*********"
click at [379, 299] on span "[PERSON_NAME][EMAIL_ADDRESS][DOMAIN_NAME]" at bounding box center [430, 295] width 164 height 7
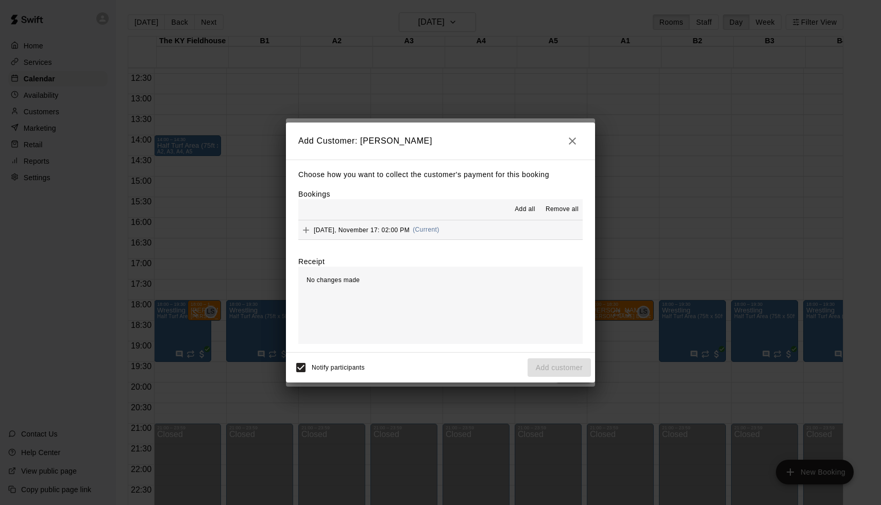
click at [456, 222] on button "[DATE], November 17: 02:00 PM (Current)" at bounding box center [440, 229] width 284 height 19
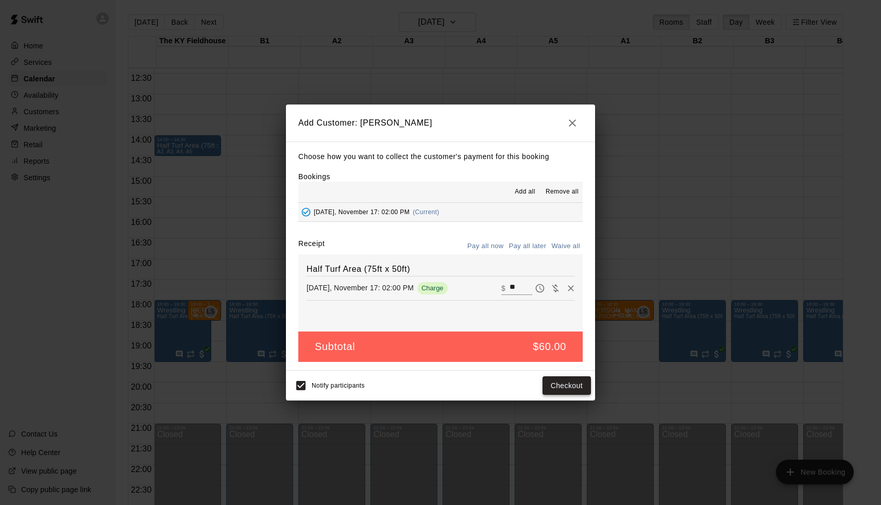
click at [574, 377] on button "Checkout" at bounding box center [566, 386] width 48 height 19
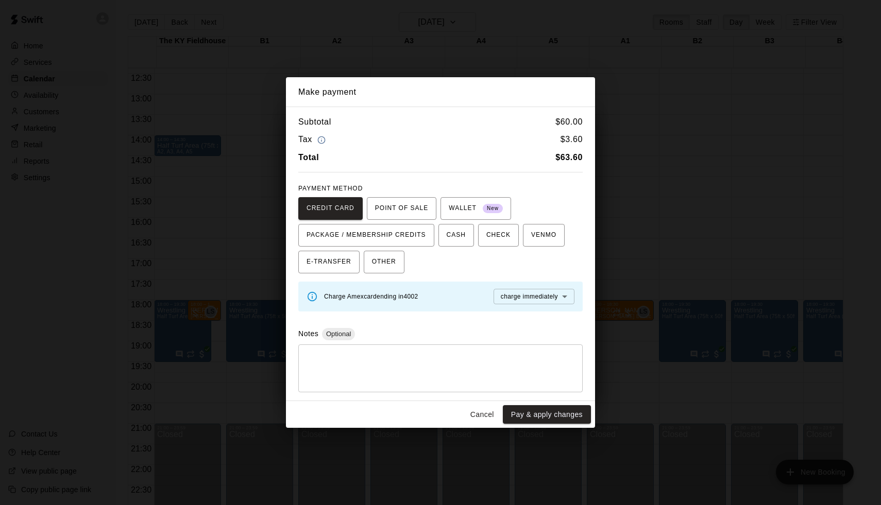
click at [478, 414] on button "Cancel" at bounding box center [482, 414] width 33 height 19
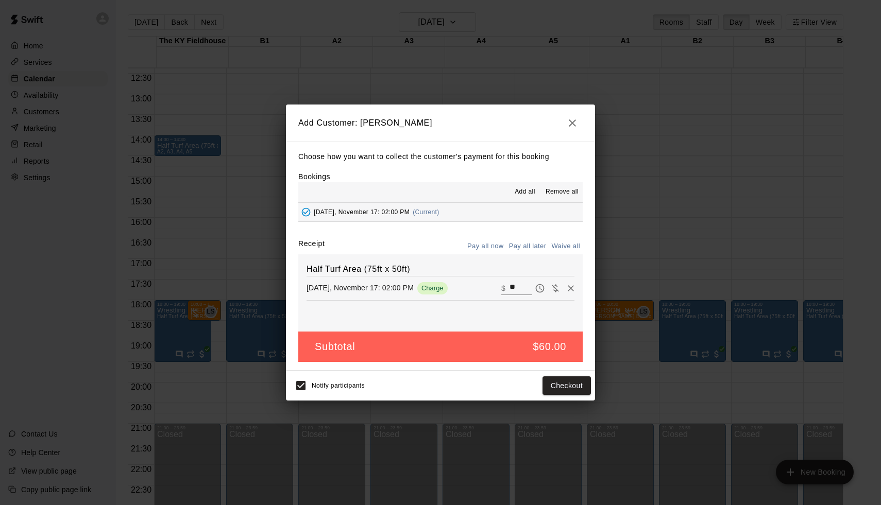
click at [567, 126] on icon "button" at bounding box center [572, 123] width 12 height 12
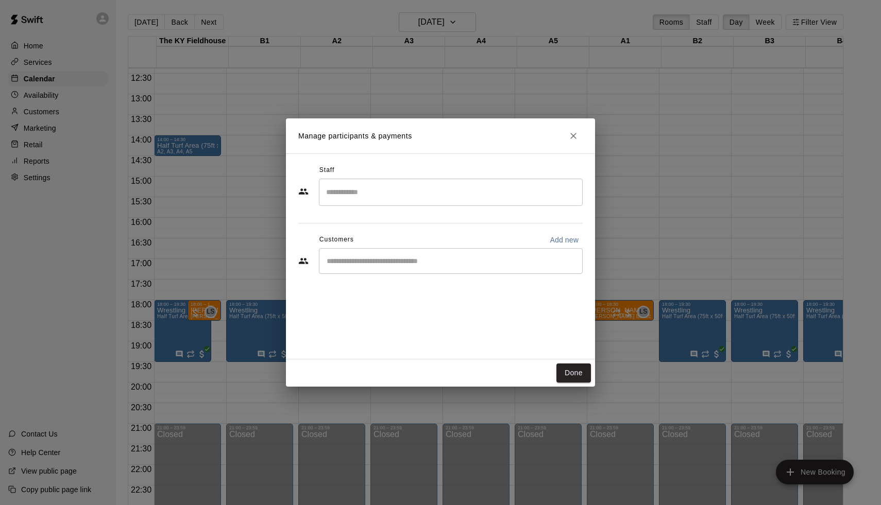
click at [578, 133] on icon "Close" at bounding box center [573, 136] width 10 height 10
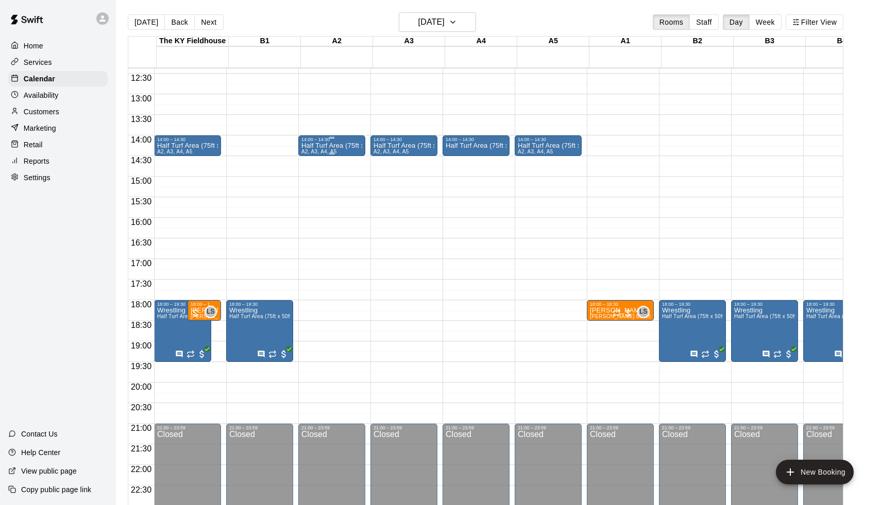
click at [334, 152] on span "A2, A3, A4, A5" at bounding box center [319, 152] width 36 height 6
click at [315, 210] on icon "delete" at bounding box center [313, 209] width 7 height 9
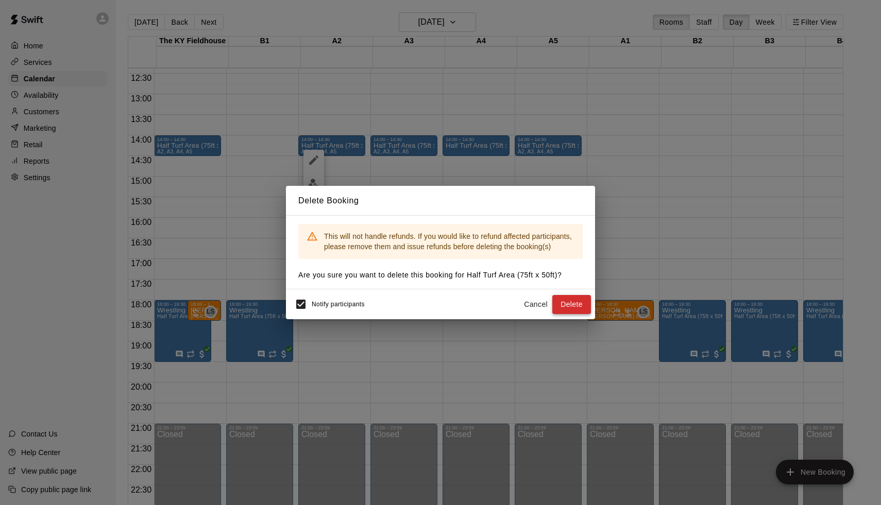
click at [580, 303] on button "Delete" at bounding box center [571, 304] width 39 height 19
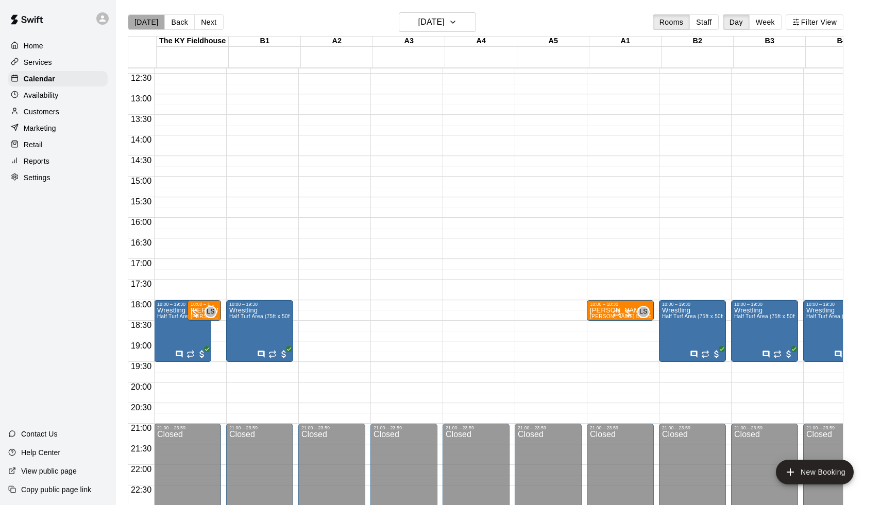
click at [150, 26] on button "[DATE]" at bounding box center [146, 21] width 37 height 15
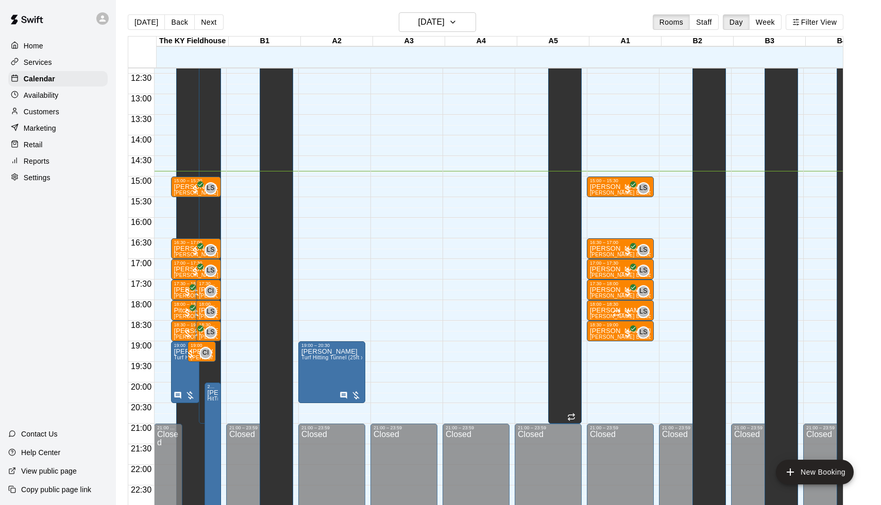
click at [45, 66] on p "Services" at bounding box center [38, 62] width 28 height 10
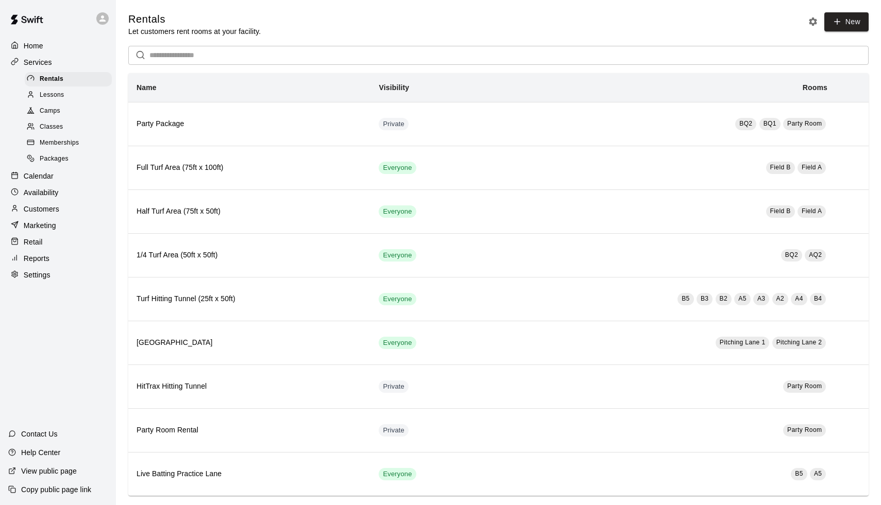
click at [31, 253] on p "Reports" at bounding box center [37, 258] width 26 height 10
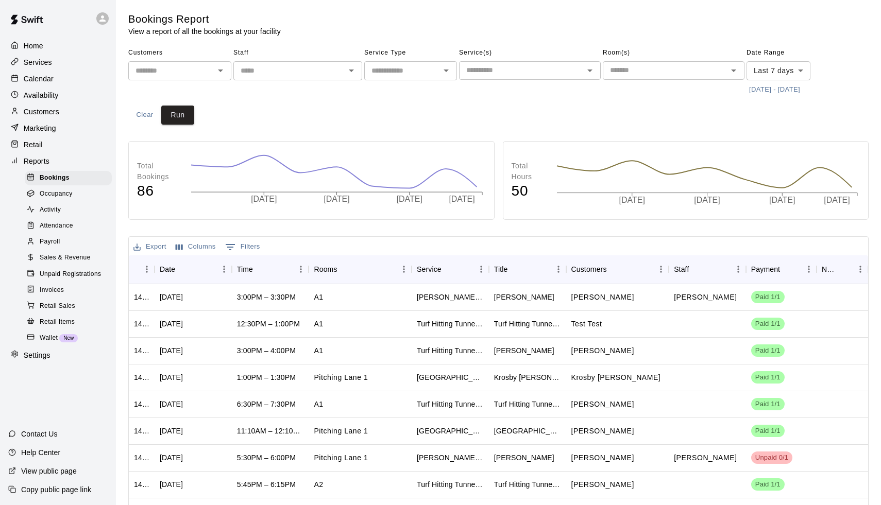
click at [46, 241] on span "Payroll" at bounding box center [50, 242] width 20 height 10
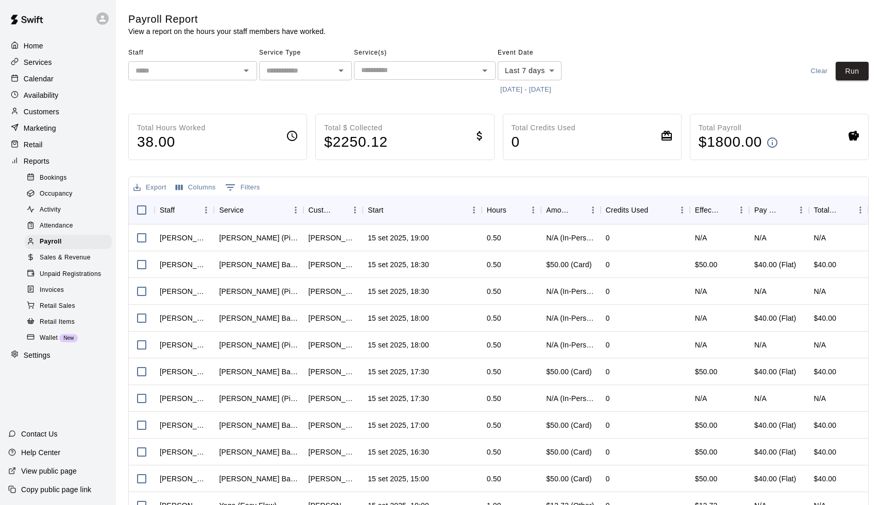
click at [194, 67] on input "text" at bounding box center [184, 70] width 106 height 13
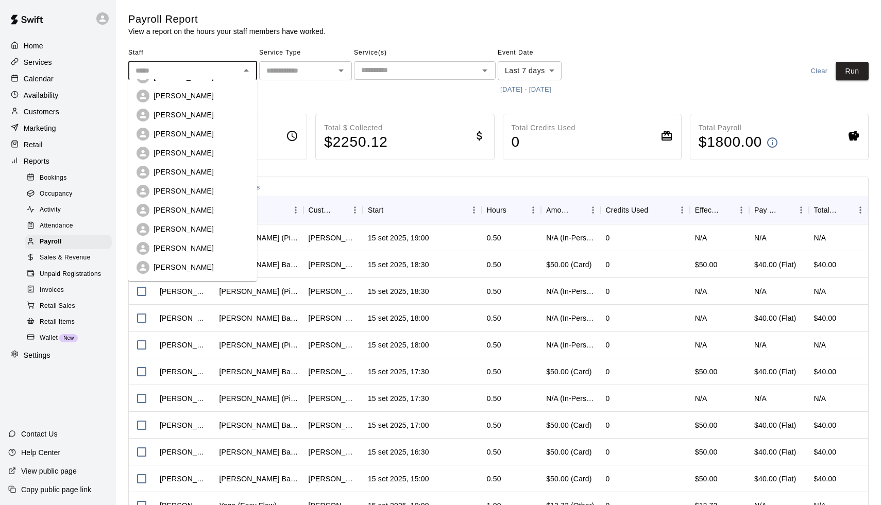
scroll to position [111, 0]
click at [186, 247] on p "[PERSON_NAME]" at bounding box center [184, 248] width 60 height 10
type input "**********"
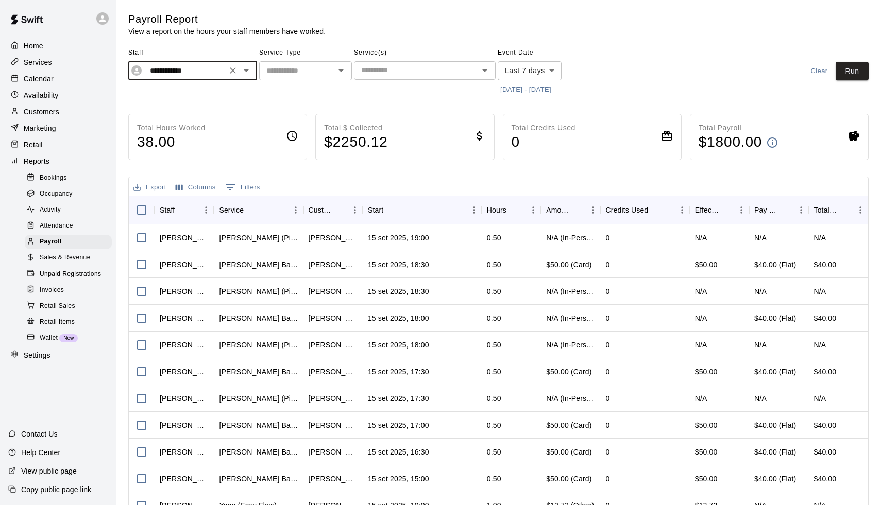
click at [311, 76] on input "text" at bounding box center [297, 70] width 70 height 13
click at [308, 99] on li "Lessons" at bounding box center [305, 91] width 93 height 17
type input "*******"
click at [366, 81] on div "Service(s) ​" at bounding box center [425, 71] width 142 height 53
click at [369, 77] on div "​" at bounding box center [425, 70] width 142 height 19
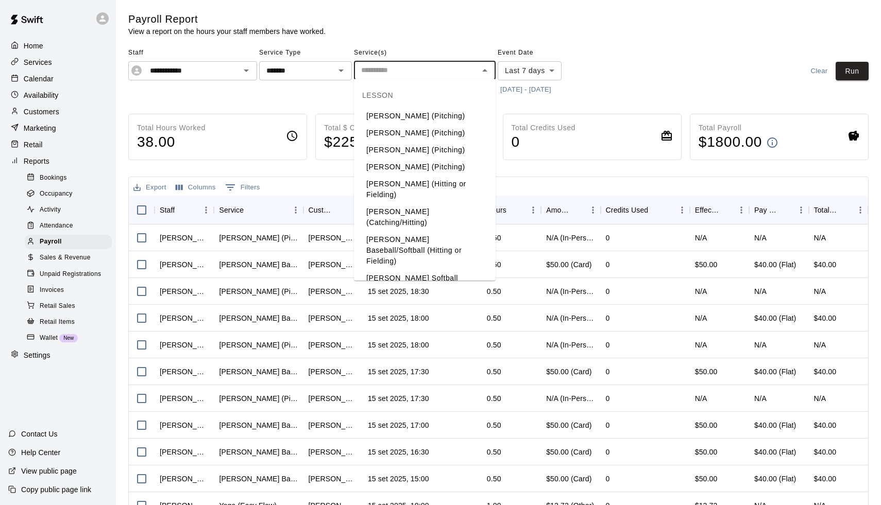
click at [388, 231] on li "[PERSON_NAME] Baseball/Softball (Hitting or Fielding)" at bounding box center [425, 250] width 142 height 39
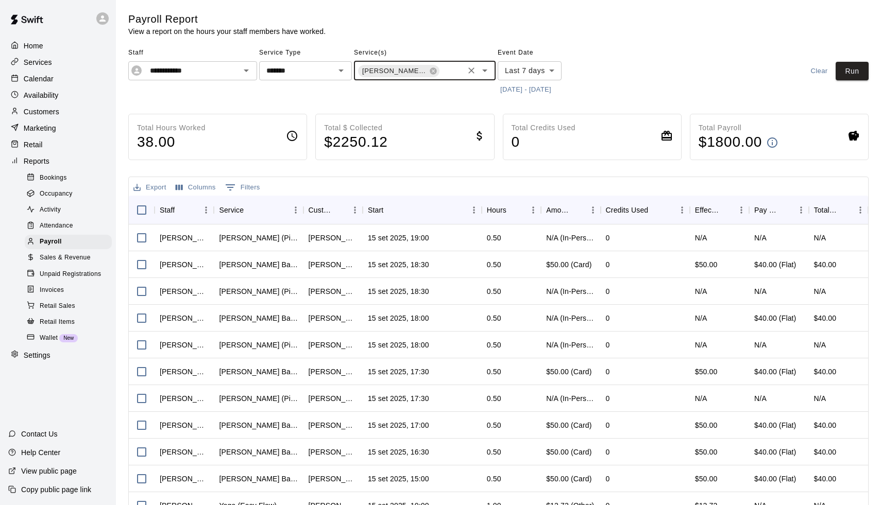
click at [522, 92] on button "[DATE] - [DATE]" at bounding box center [526, 90] width 56 height 16
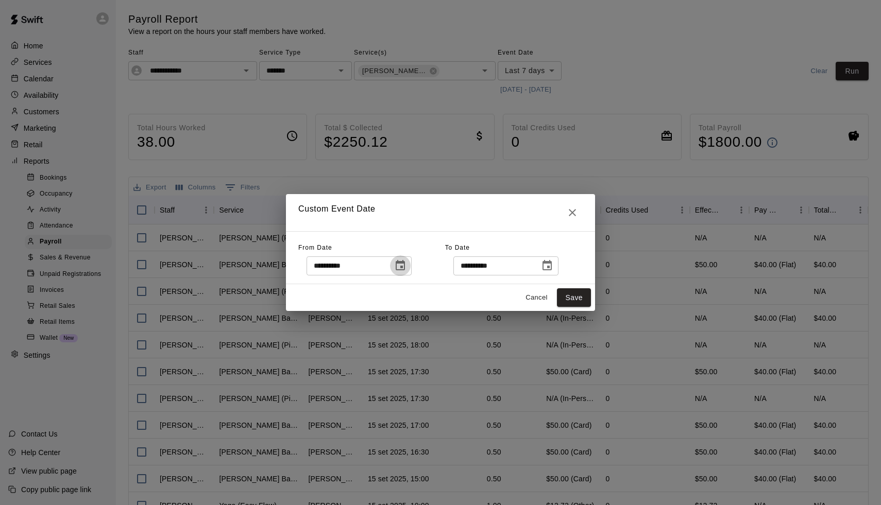
click at [405, 267] on icon "Choose date, selected date is Sep 8, 2025" at bounding box center [400, 266] width 12 height 12
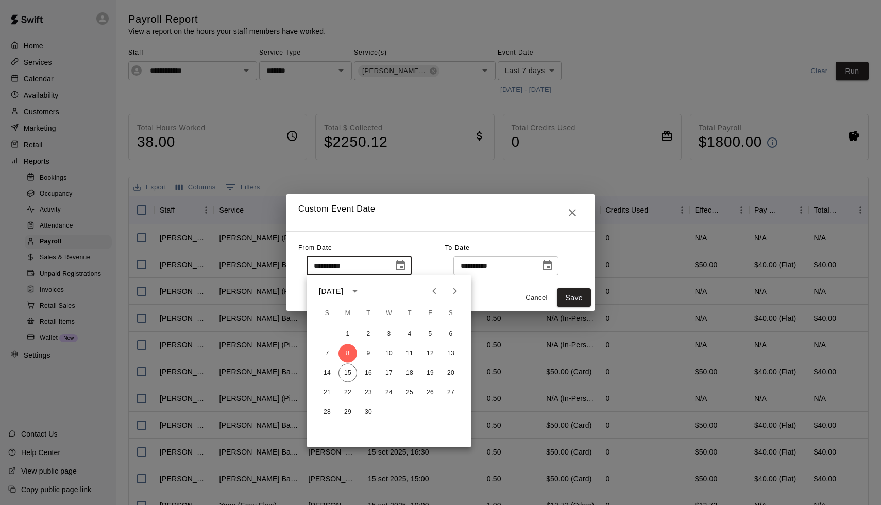
click at [343, 295] on div "[DATE]" at bounding box center [331, 291] width 24 height 11
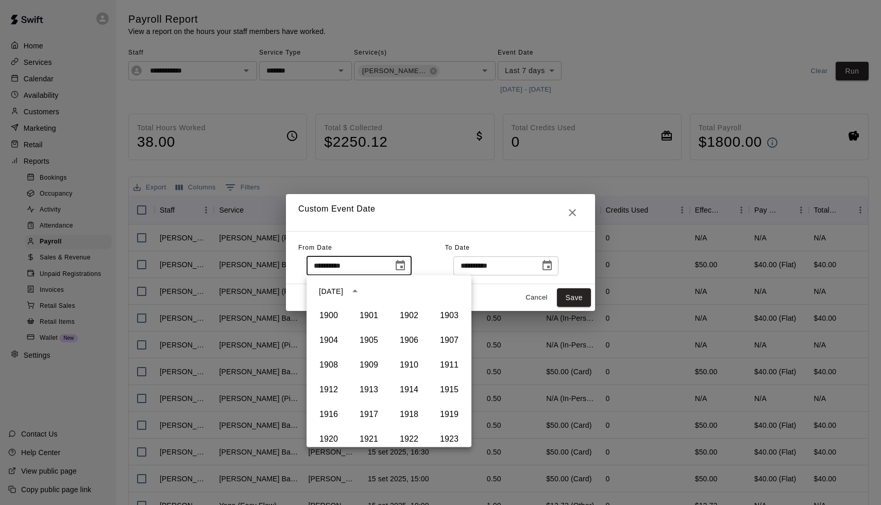
scroll to position [707, 0]
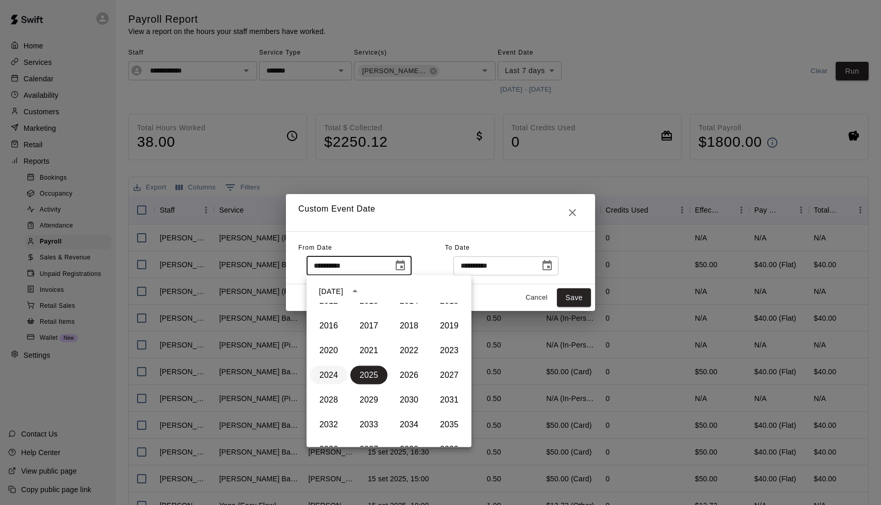
click at [326, 375] on button "2024" at bounding box center [328, 375] width 37 height 19
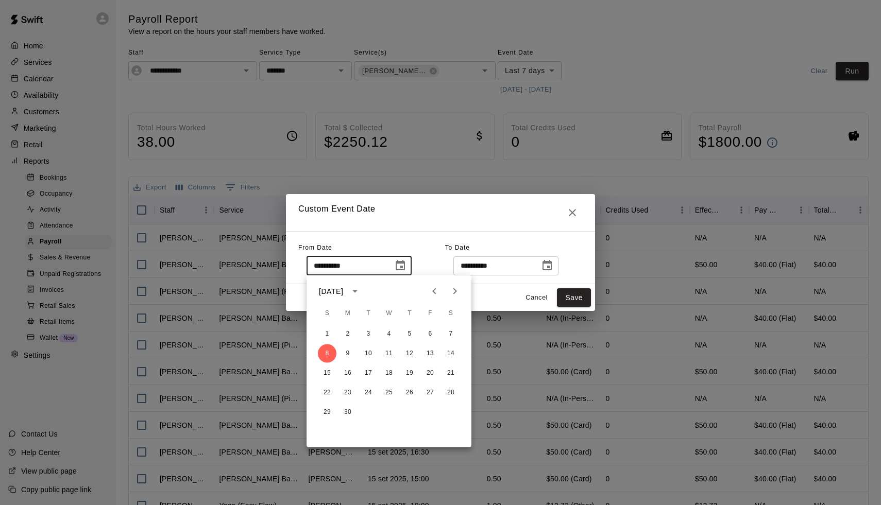
click at [456, 290] on icon "Next month" at bounding box center [455, 291] width 12 height 12
click at [350, 354] on button "7" at bounding box center [347, 354] width 19 height 19
type input "**********"
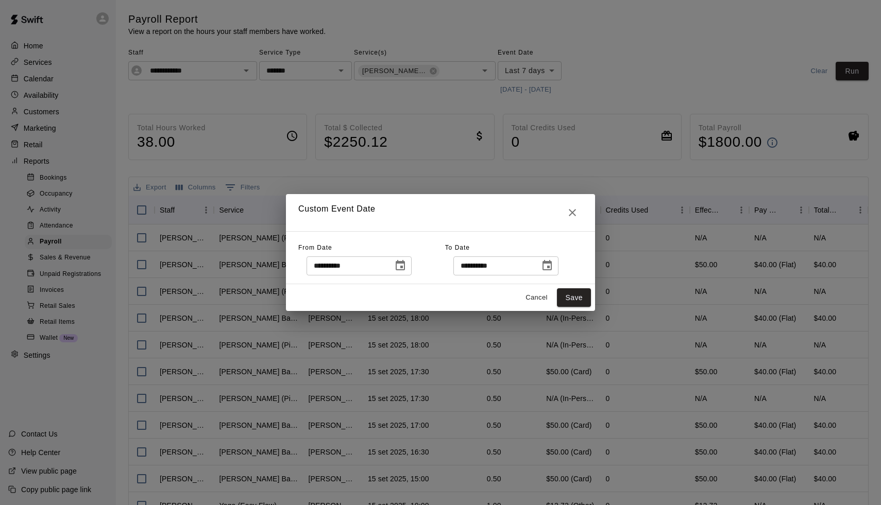
click at [552, 266] on icon "Choose date, selected date is Sep 15, 2025" at bounding box center [546, 265] width 9 height 10
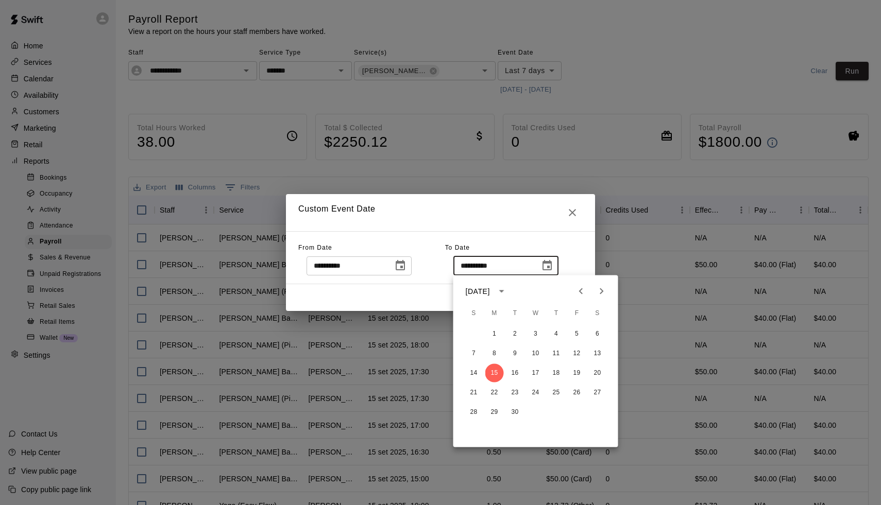
click at [552, 266] on icon "Choose date, selected date is Sep 15, 2025" at bounding box center [546, 265] width 9 height 10
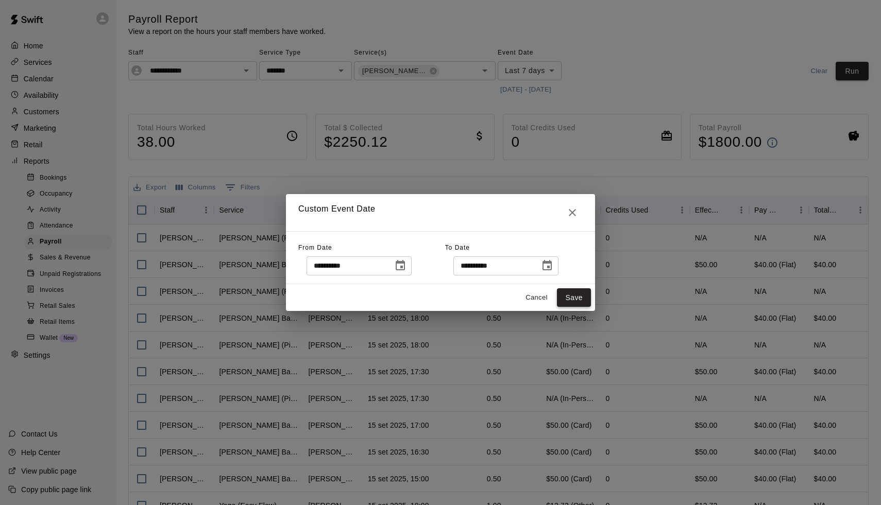
click at [577, 302] on button "Save" at bounding box center [574, 297] width 34 height 19
type input "******"
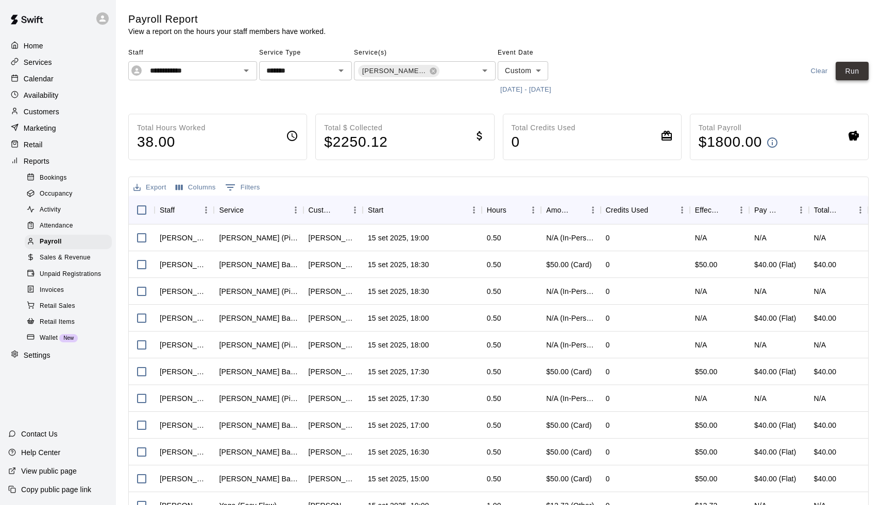
click at [847, 75] on button "Run" at bounding box center [852, 71] width 33 height 19
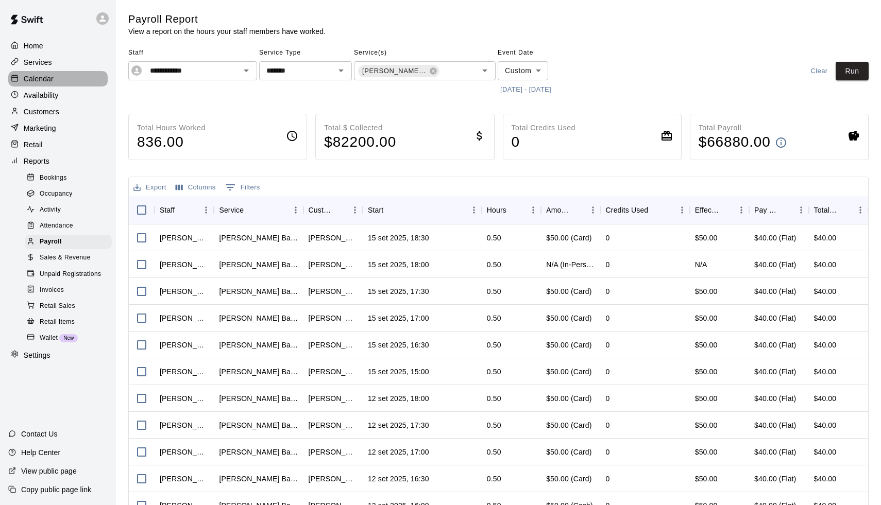
click at [57, 75] on div "Calendar" at bounding box center [57, 78] width 99 height 15
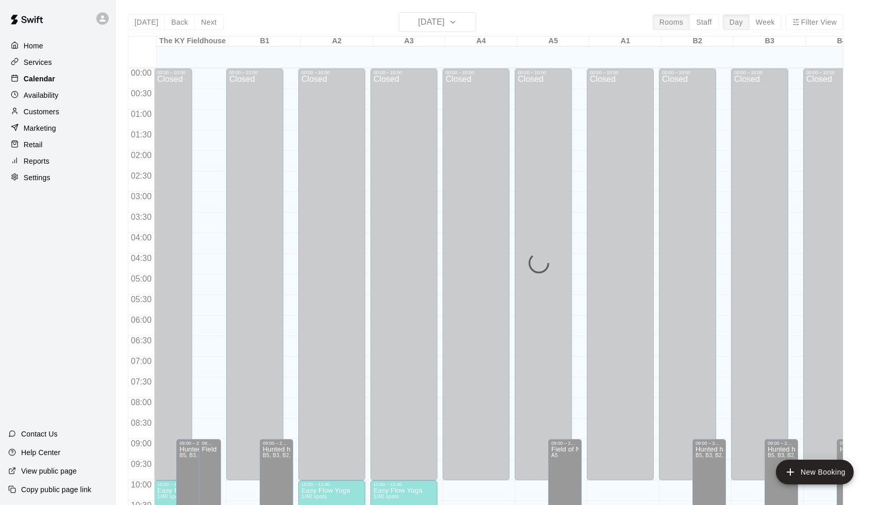
scroll to position [510, 0]
